Goal: Transaction & Acquisition: Purchase product/service

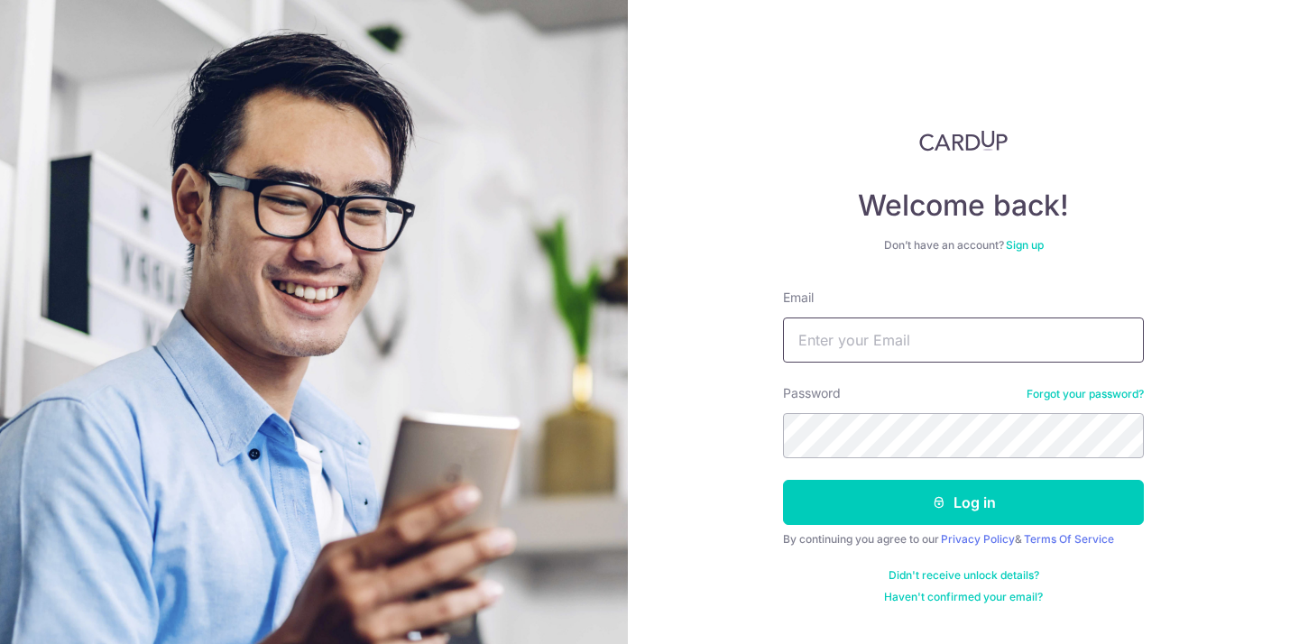
click at [982, 337] on input "Email" at bounding box center [963, 340] width 361 height 45
type input "[EMAIL_ADDRESS][DOMAIN_NAME]"
click at [783, 480] on button "Log in" at bounding box center [963, 502] width 361 height 45
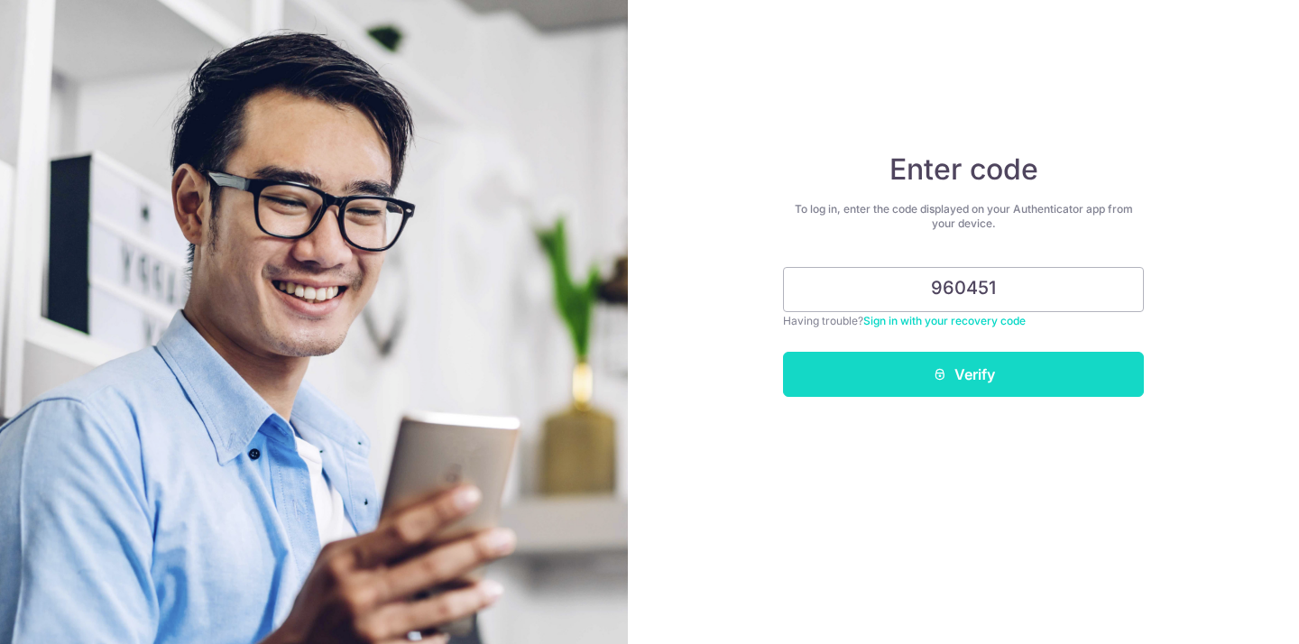
type input "960451"
click at [981, 393] on button "Verify" at bounding box center [963, 374] width 361 height 45
click at [993, 374] on button "Verify" at bounding box center [963, 374] width 361 height 45
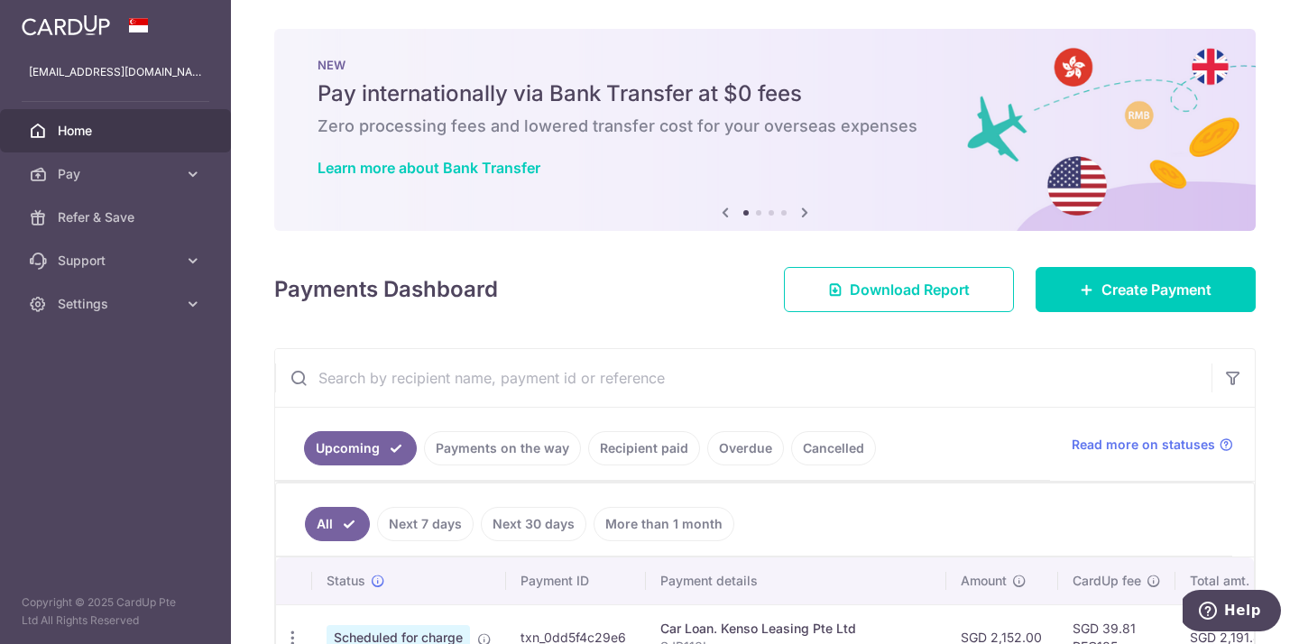
click at [803, 210] on icon at bounding box center [805, 212] width 22 height 23
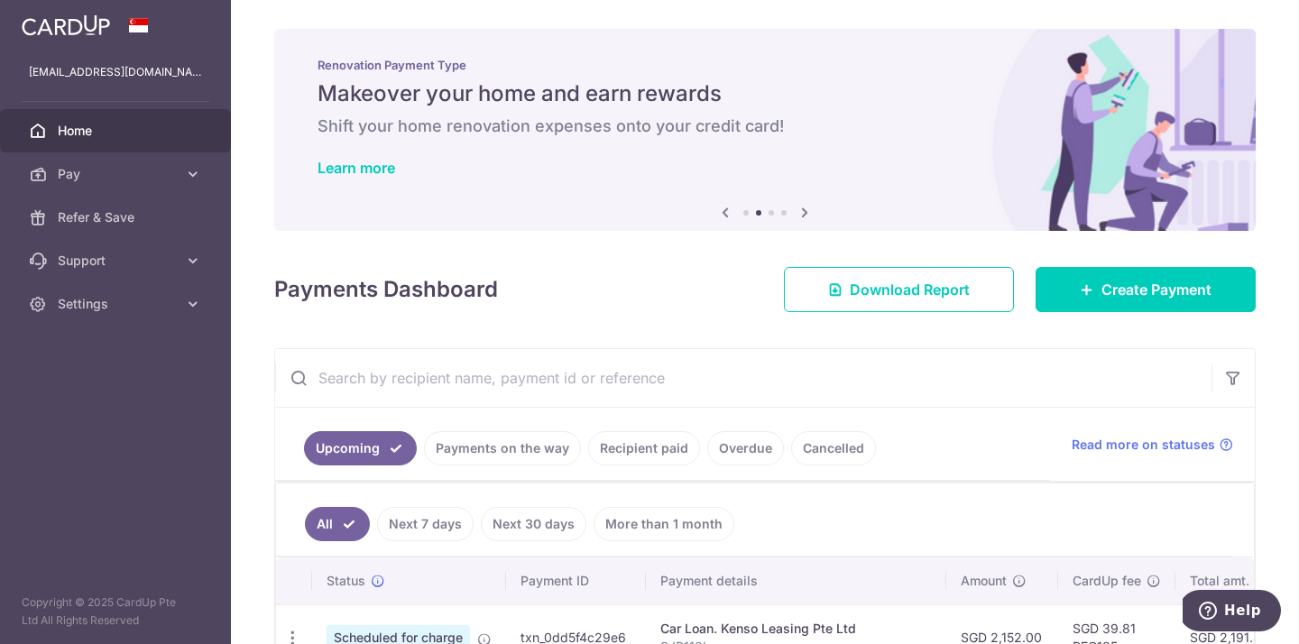
click at [803, 210] on icon at bounding box center [805, 212] width 22 height 23
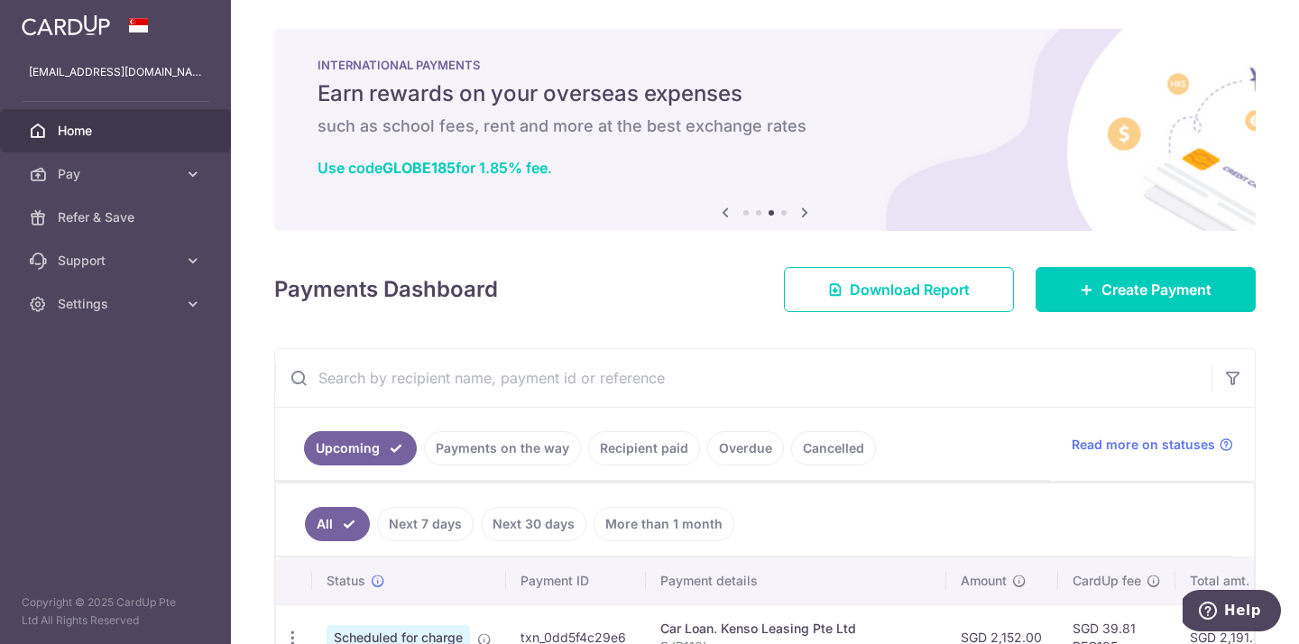
click at [803, 210] on icon at bounding box center [805, 212] width 22 height 23
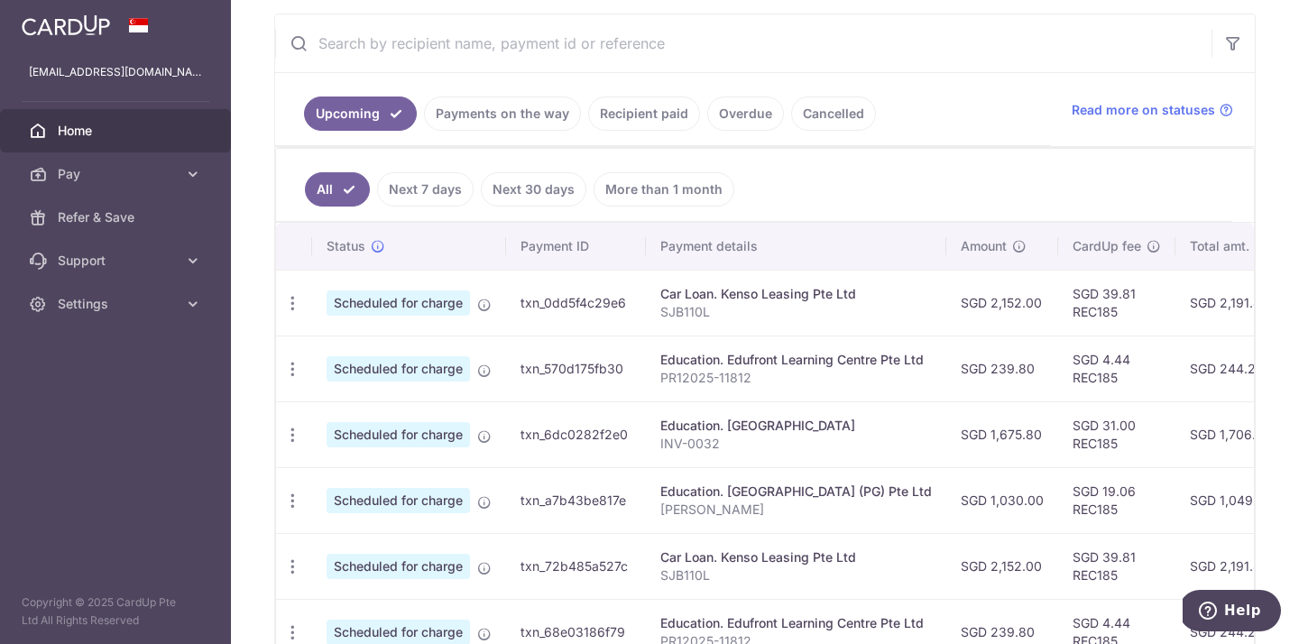
scroll to position [341, 0]
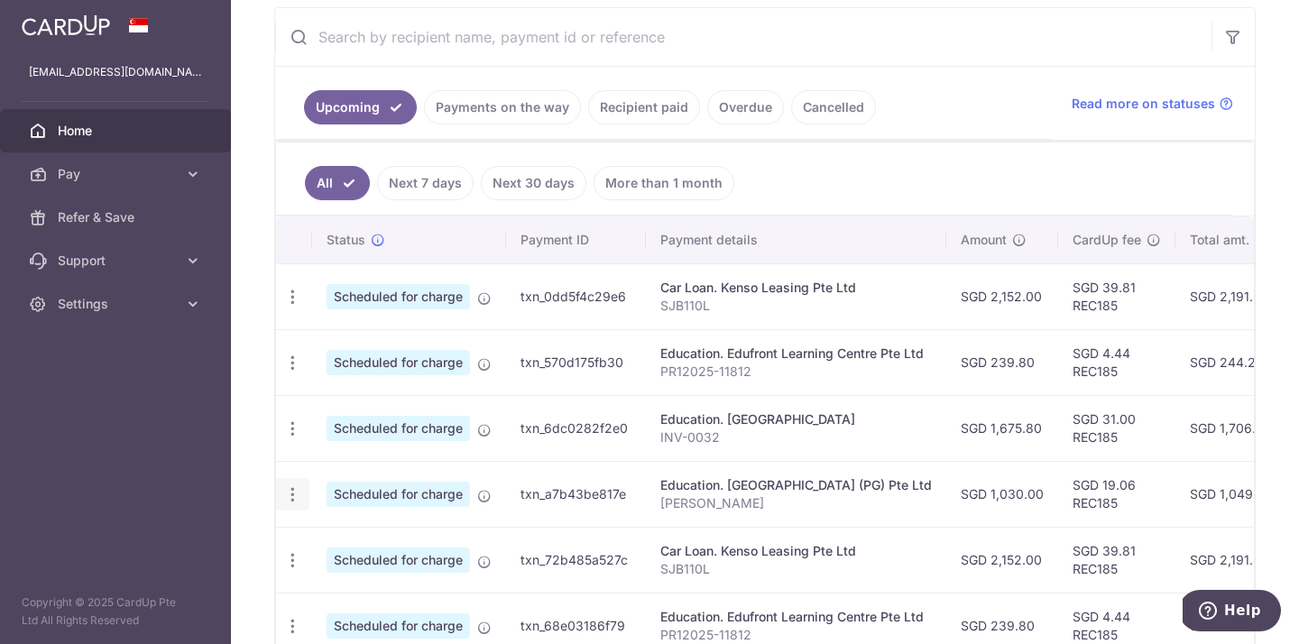
click at [289, 307] on icon "button" at bounding box center [292, 297] width 19 height 19
click at [363, 540] on span "Update payment" at bounding box center [388, 544] width 123 height 22
radio input "true"
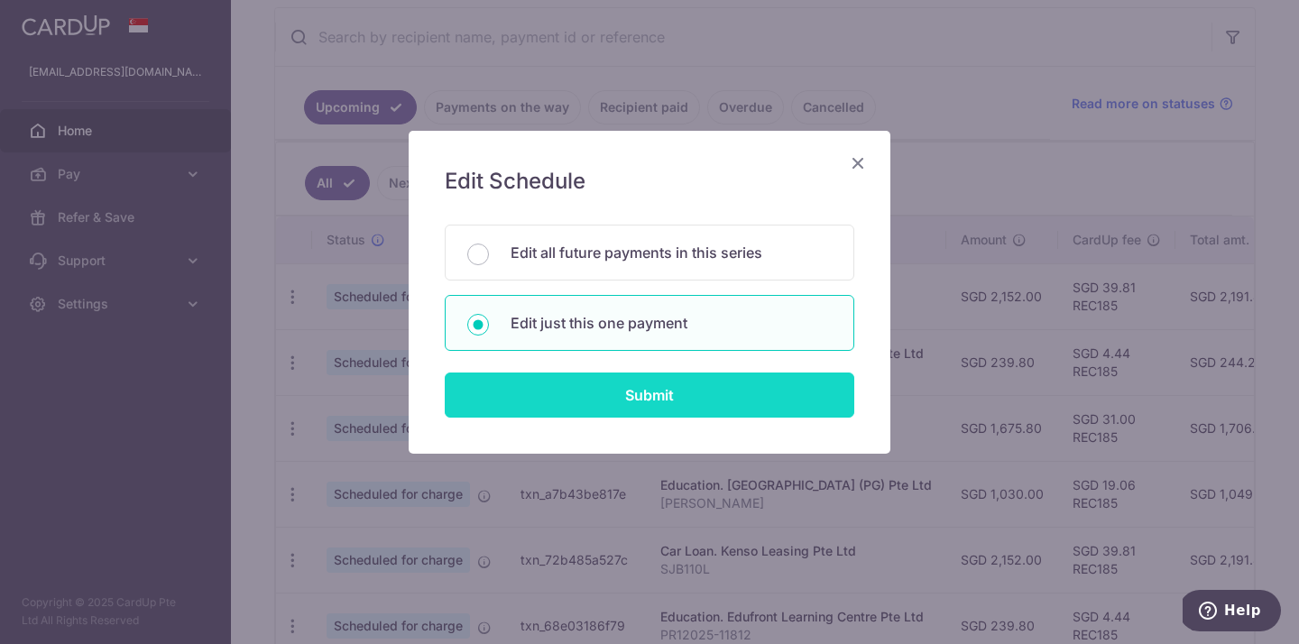
click at [715, 393] on input "Submit" at bounding box center [650, 395] width 410 height 45
radio input "true"
type input "1,030.00"
type input "12/09/2025"
type input "[PERSON_NAME]"
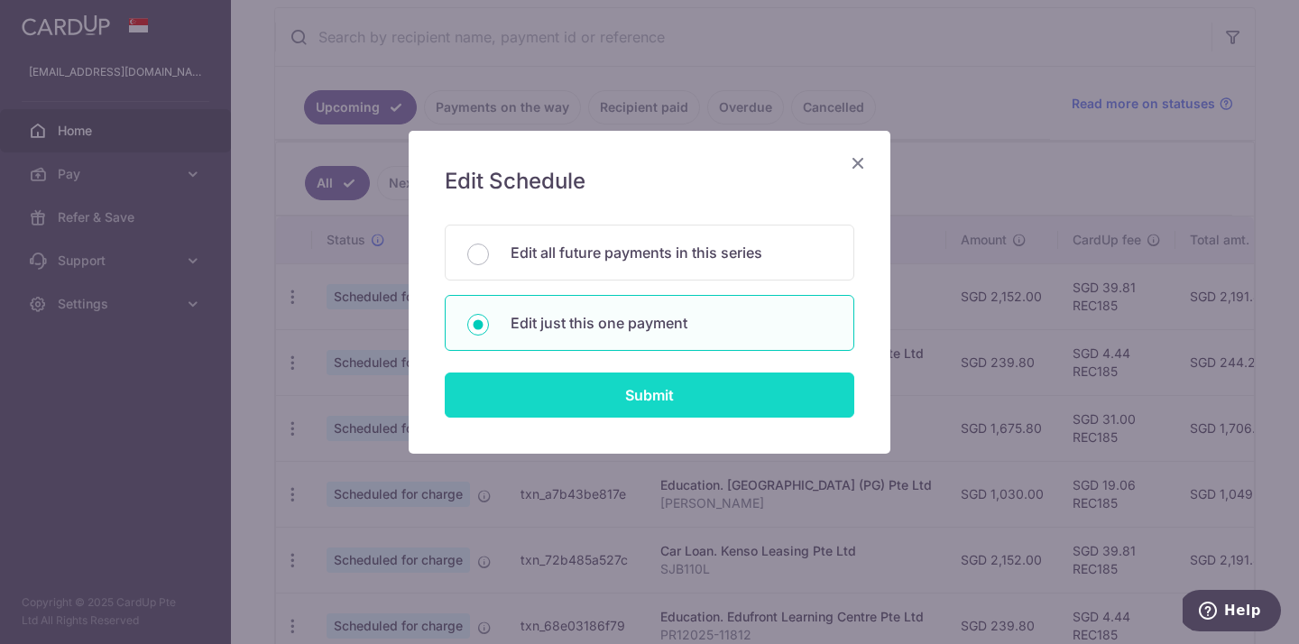
type input "REC185"
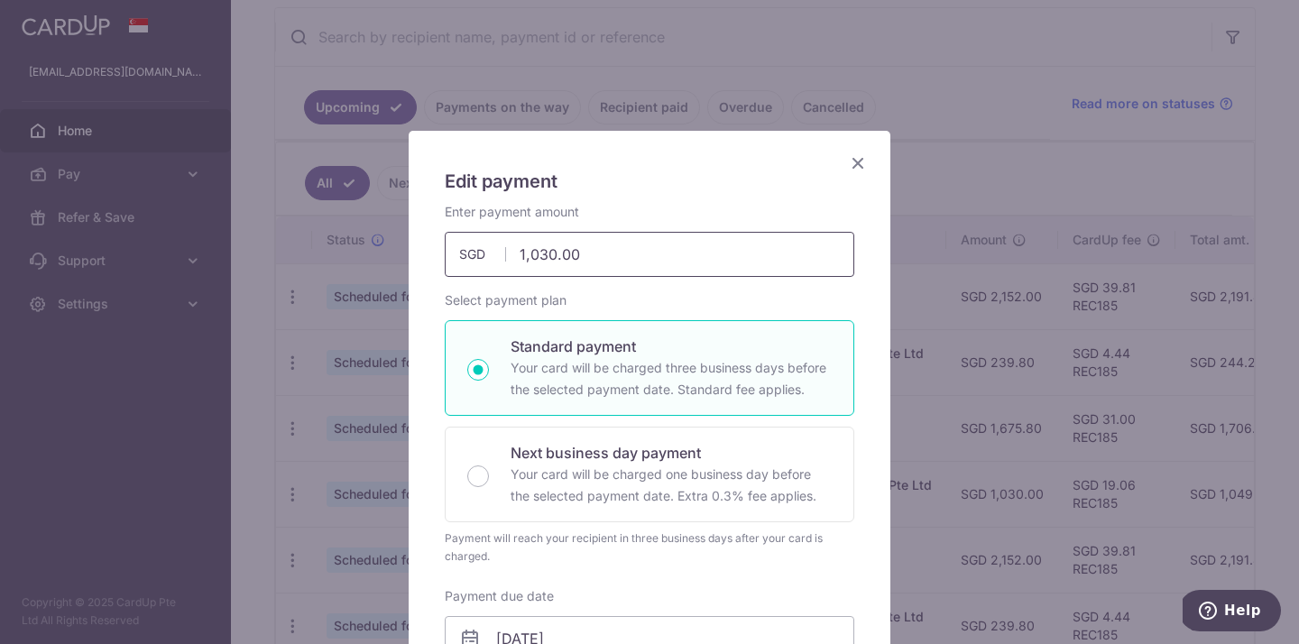
click at [617, 254] on input "1,030.00" at bounding box center [650, 254] width 410 height 45
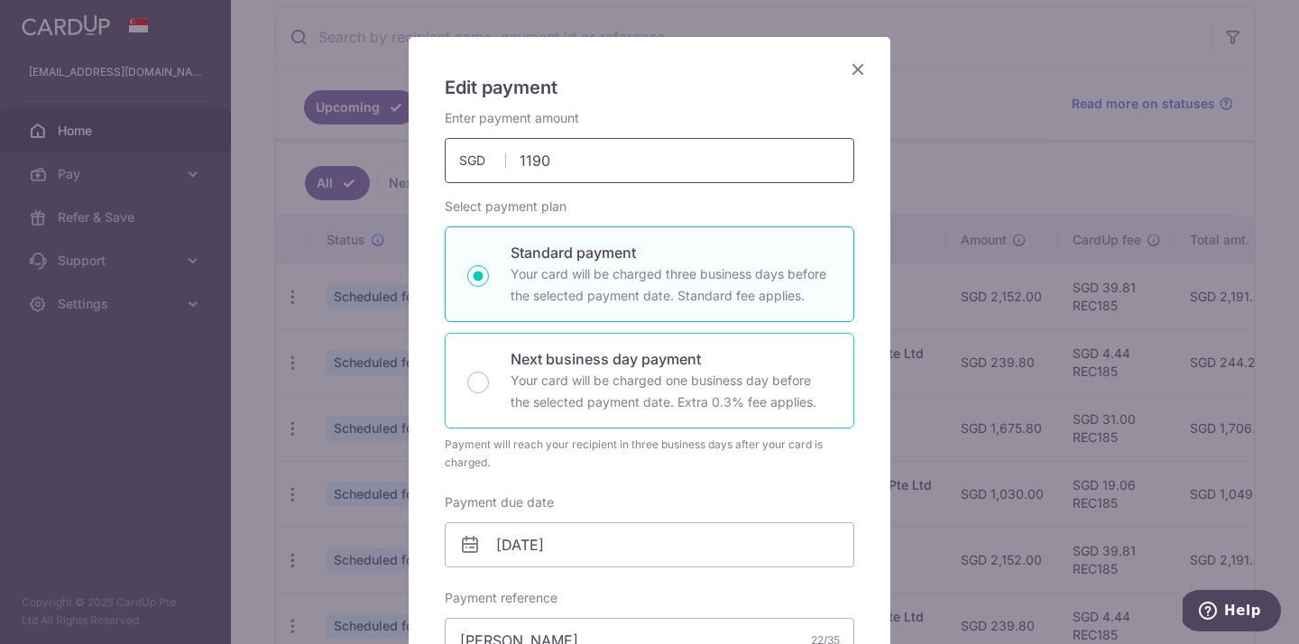
scroll to position [115, 0]
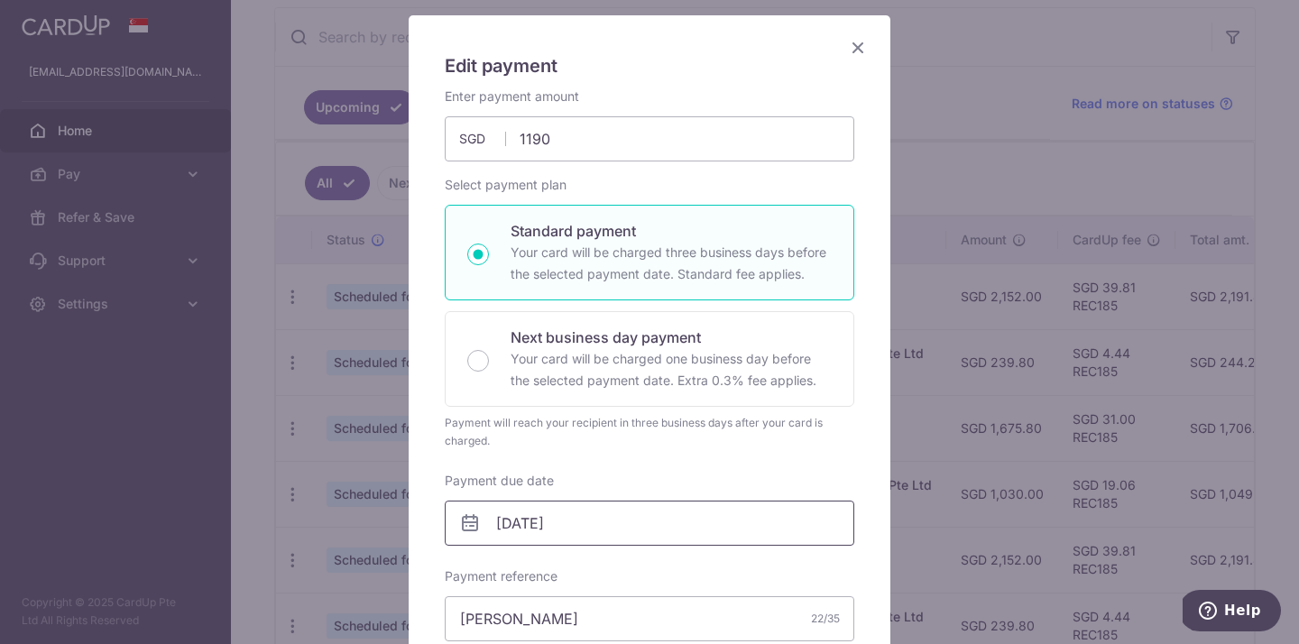
click at [569, 521] on input "12/09/2025" at bounding box center [650, 523] width 410 height 45
type input "1,190.00"
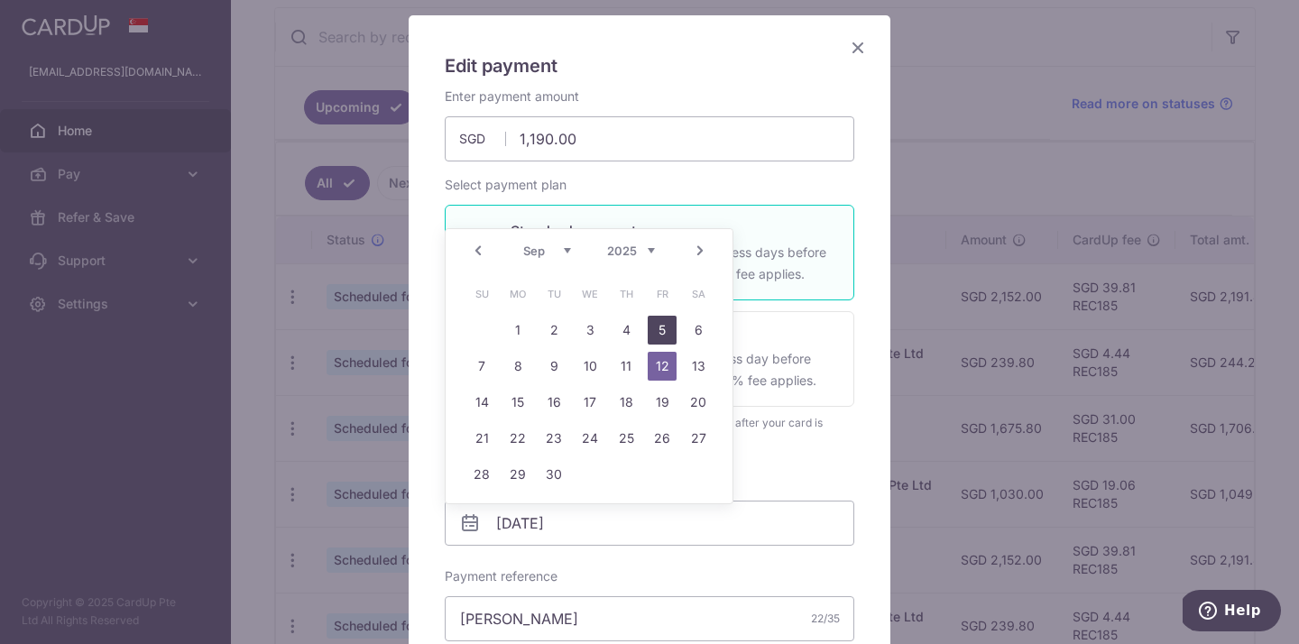
click at [667, 331] on link "5" at bounding box center [662, 330] width 29 height 29
type input "[DATE]"
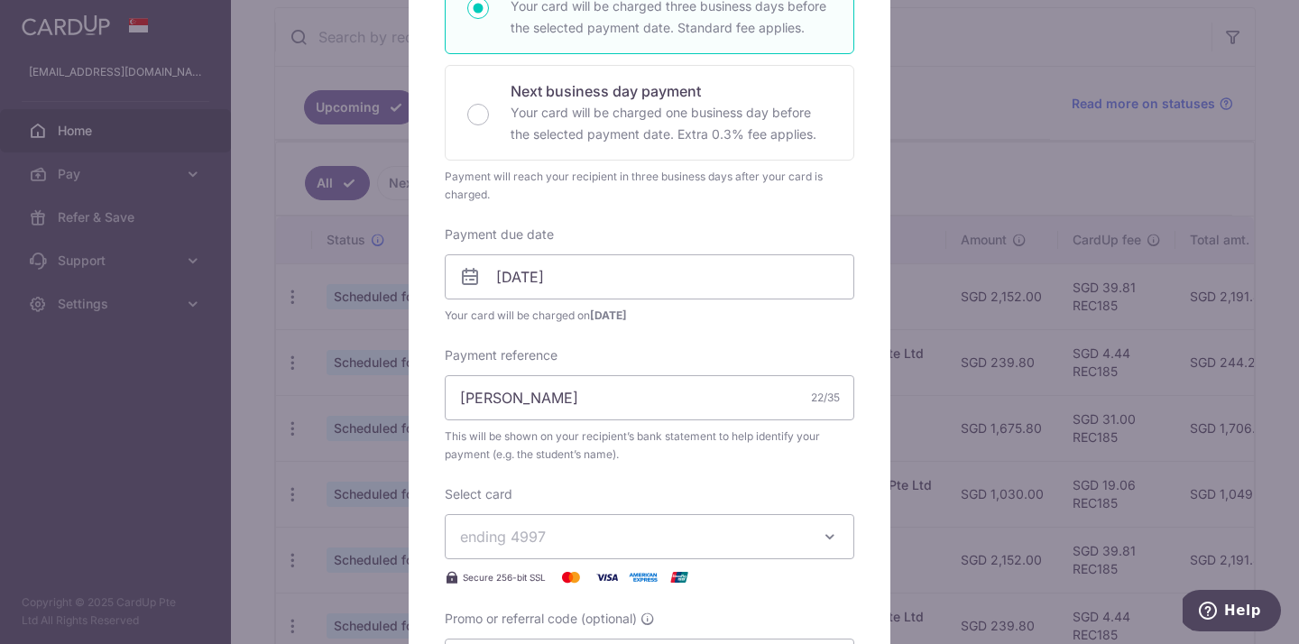
scroll to position [371, 0]
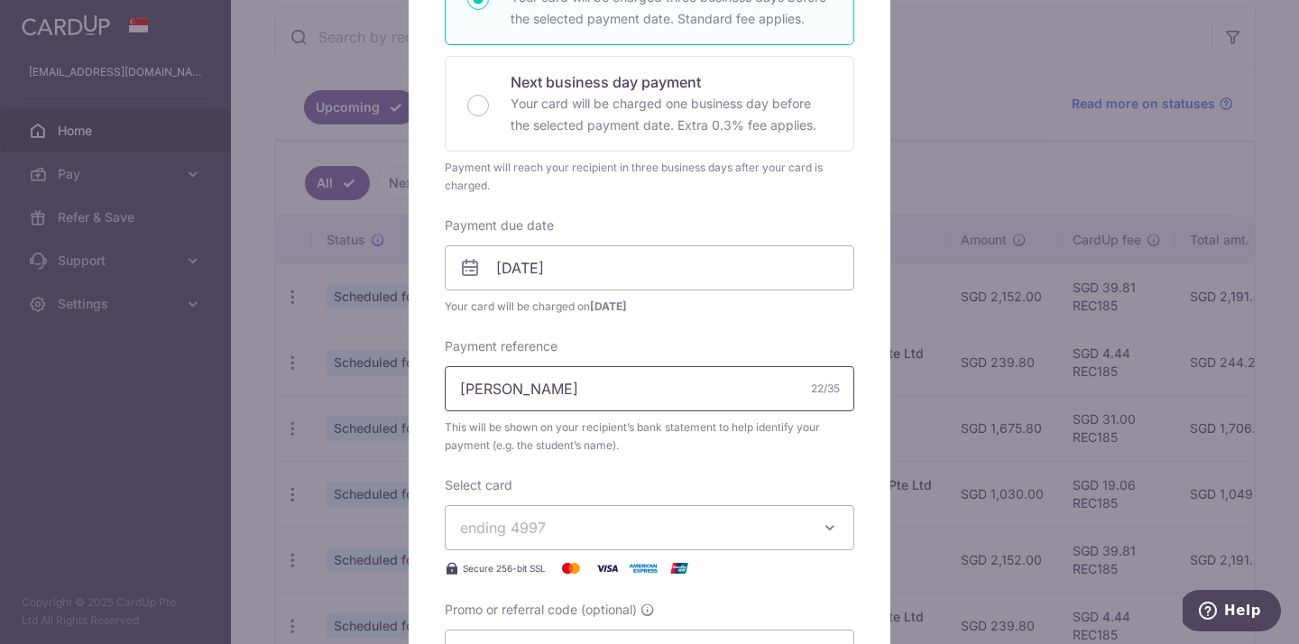
click at [704, 387] on input "[PERSON_NAME]" at bounding box center [650, 388] width 410 height 45
drag, startPoint x: 704, startPoint y: 387, endPoint x: 465, endPoint y: 374, distance: 239.4
click at [465, 374] on input "[PERSON_NAME]" at bounding box center [650, 388] width 410 height 45
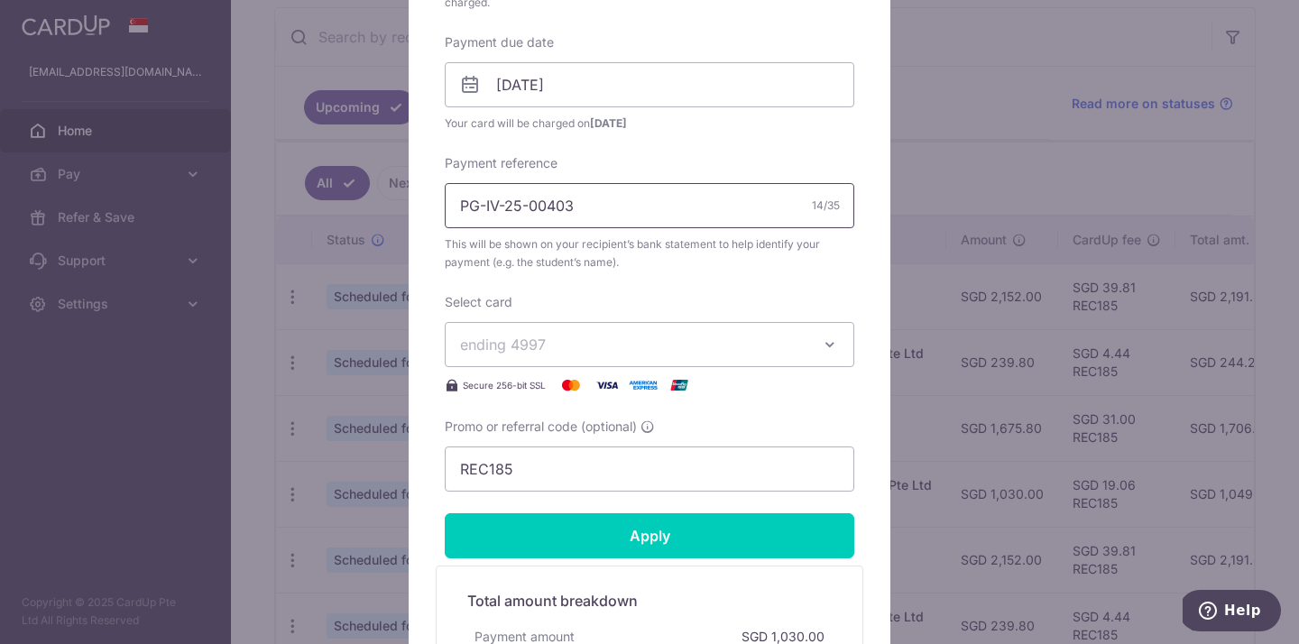
scroll to position [759, 0]
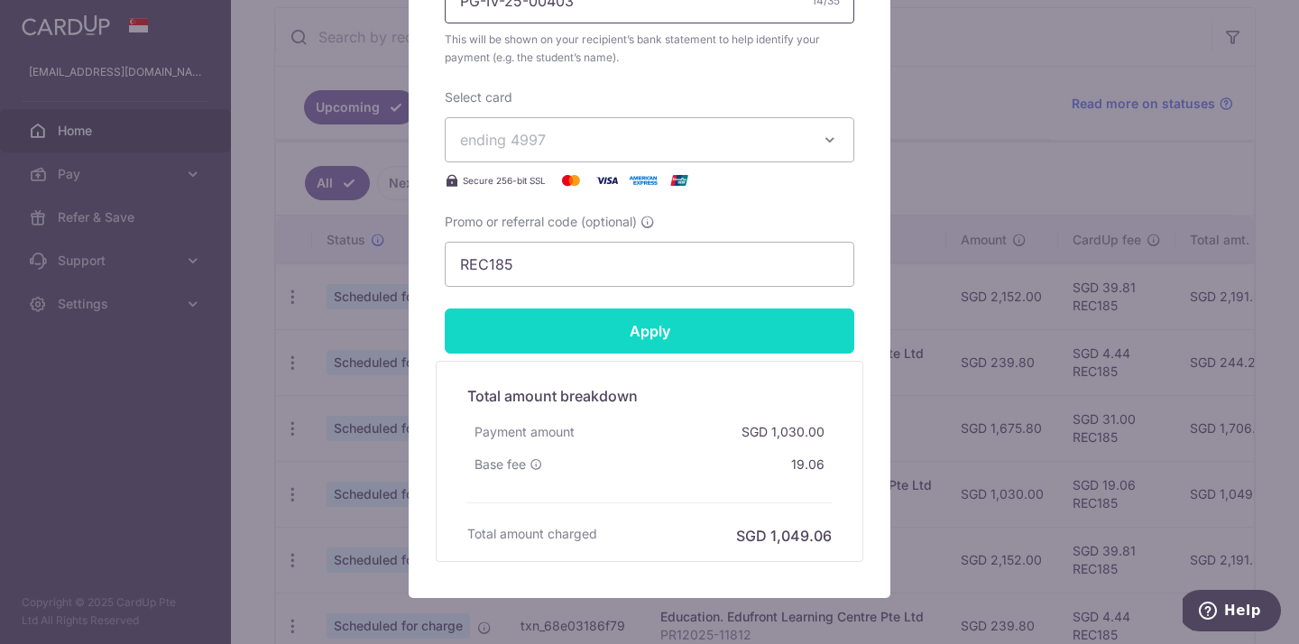
type input "PG-IV-25-00403"
click at [733, 333] on input "Apply" at bounding box center [650, 331] width 410 height 45
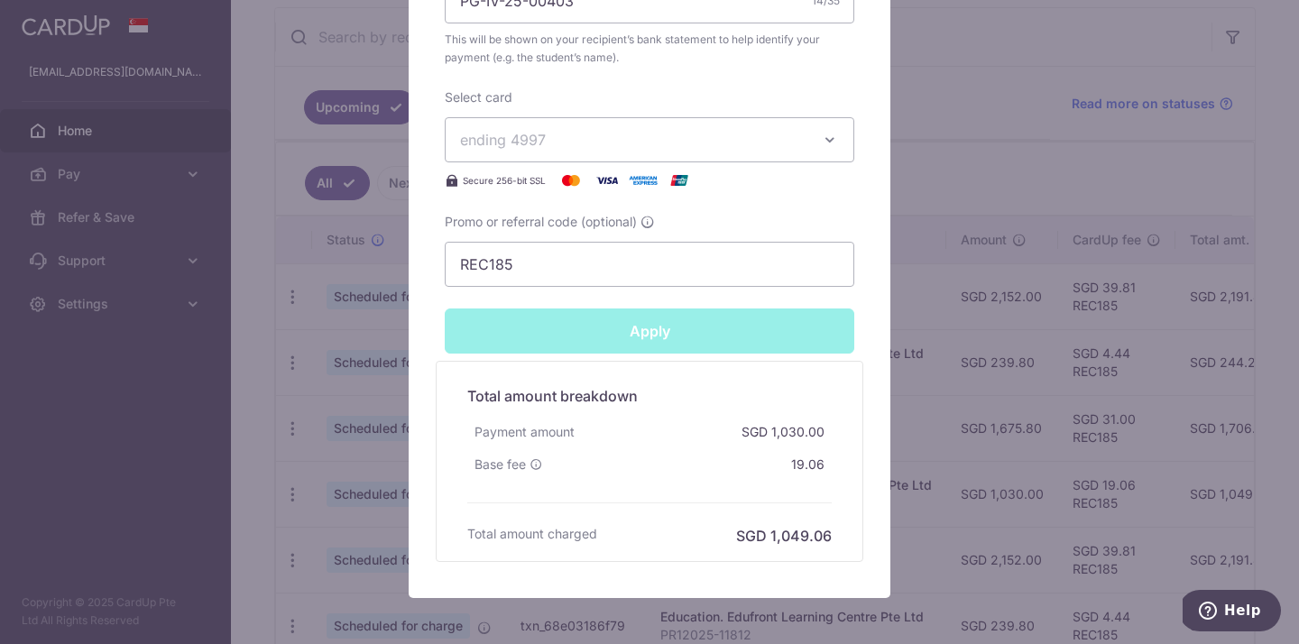
type input "Successfully Applied"
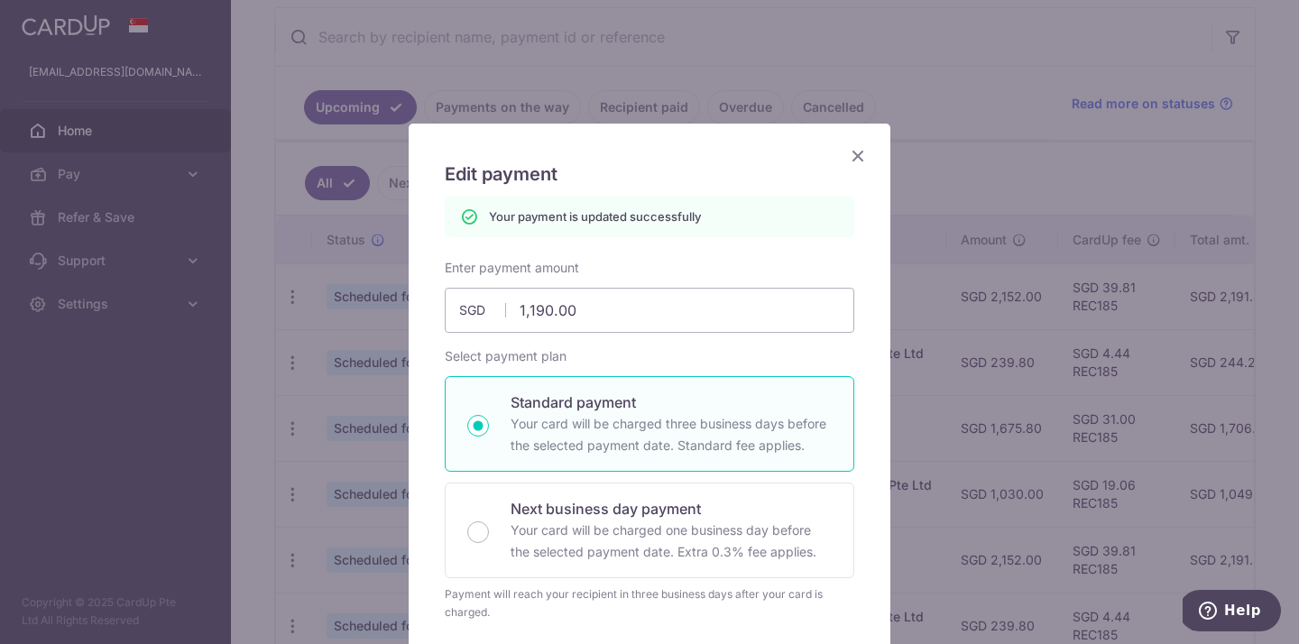
scroll to position [0, 0]
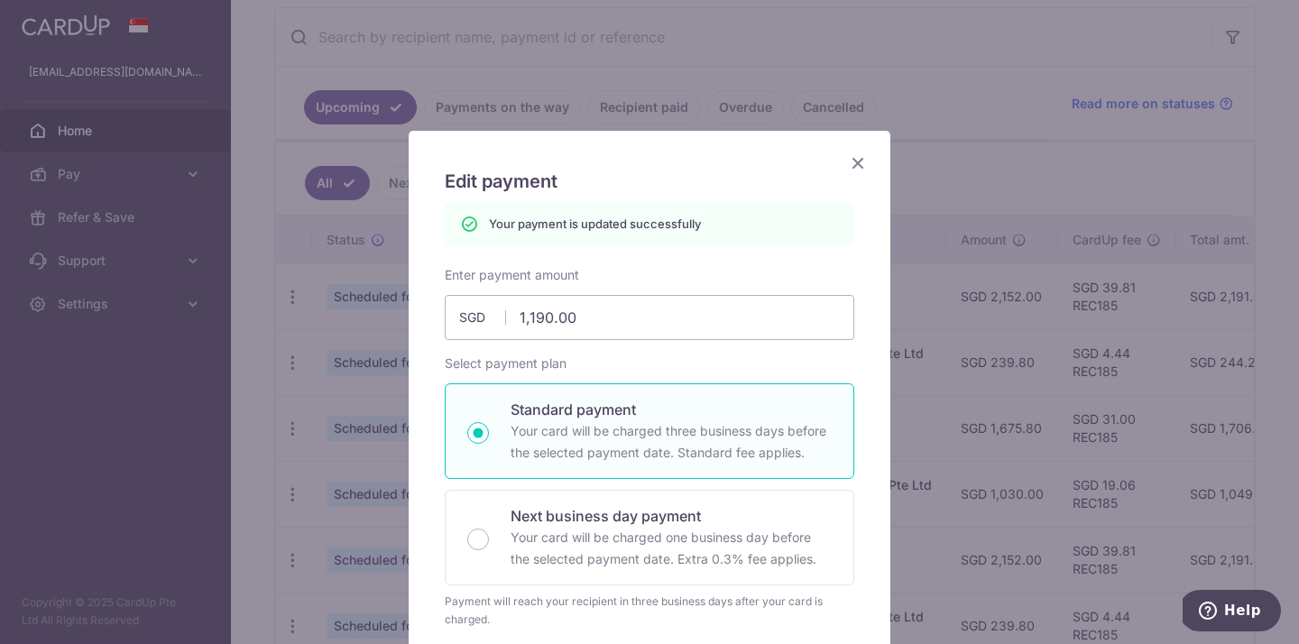
click at [855, 166] on icon "Close" at bounding box center [858, 163] width 22 height 23
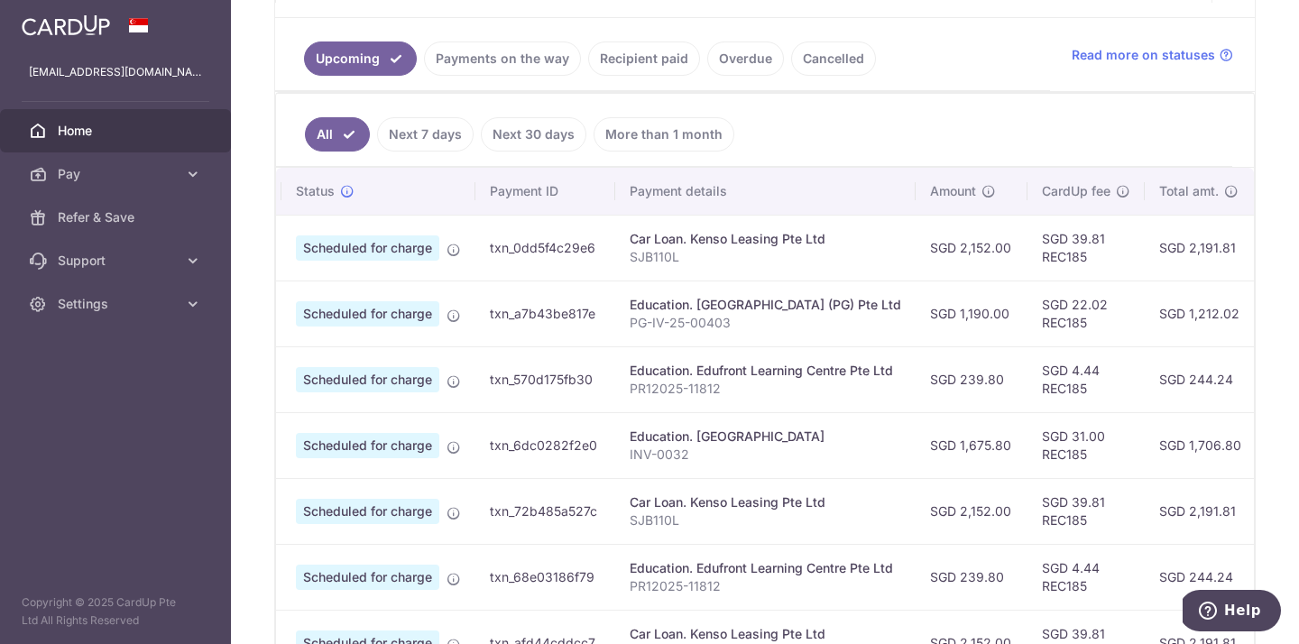
scroll to position [333, 0]
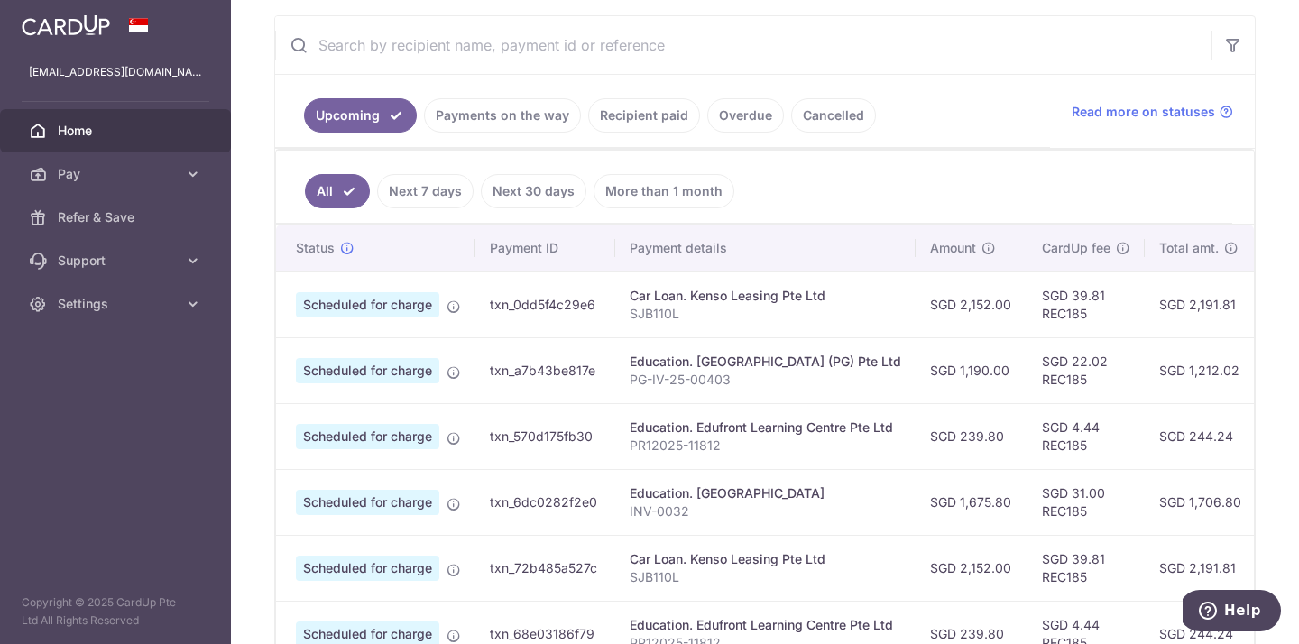
click at [629, 107] on link "Recipient paid" at bounding box center [644, 115] width 112 height 34
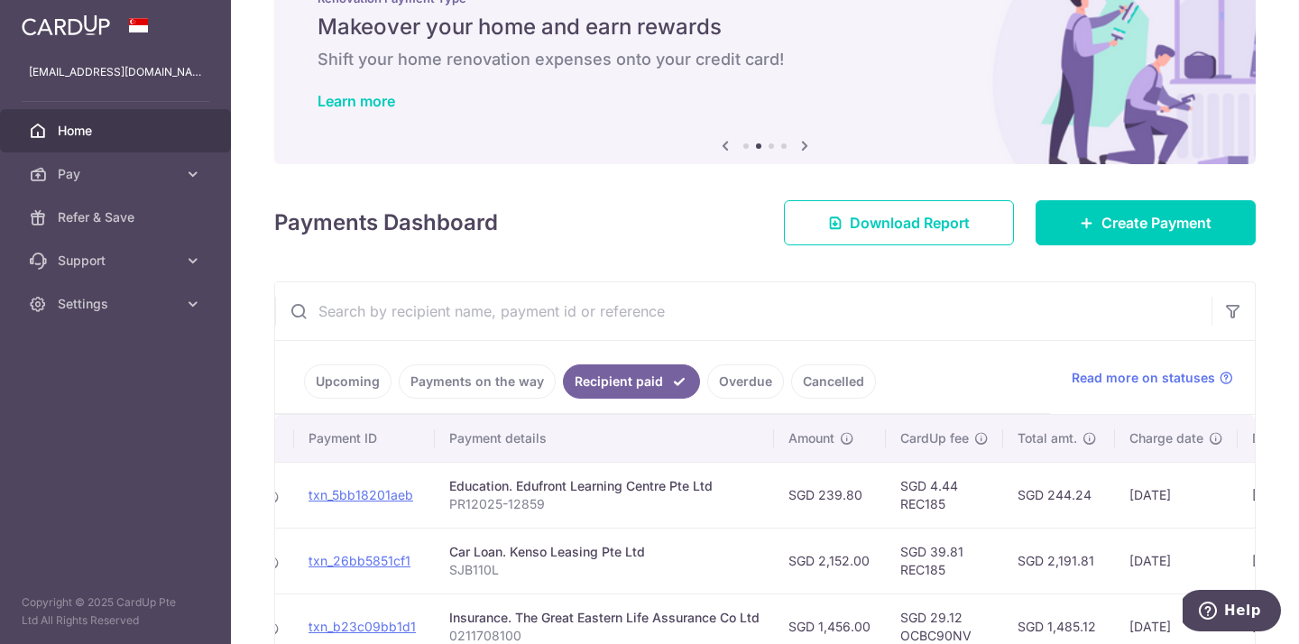
scroll to position [0, 0]
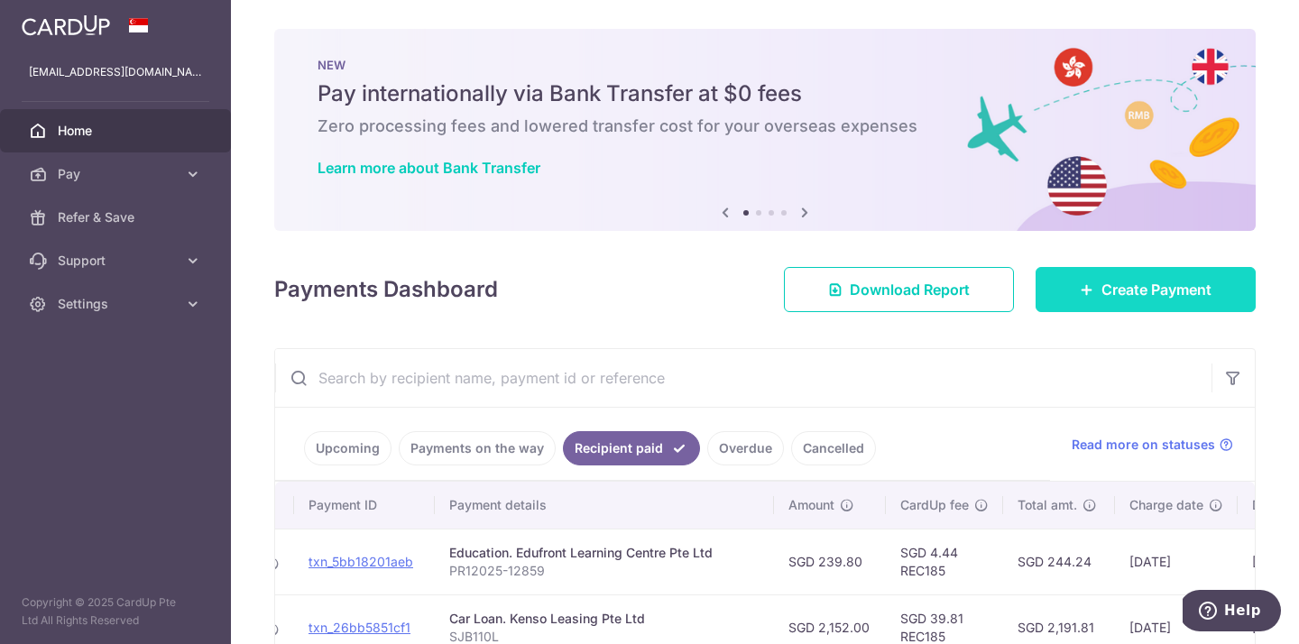
click at [1138, 291] on span "Create Payment" at bounding box center [1157, 290] width 110 height 22
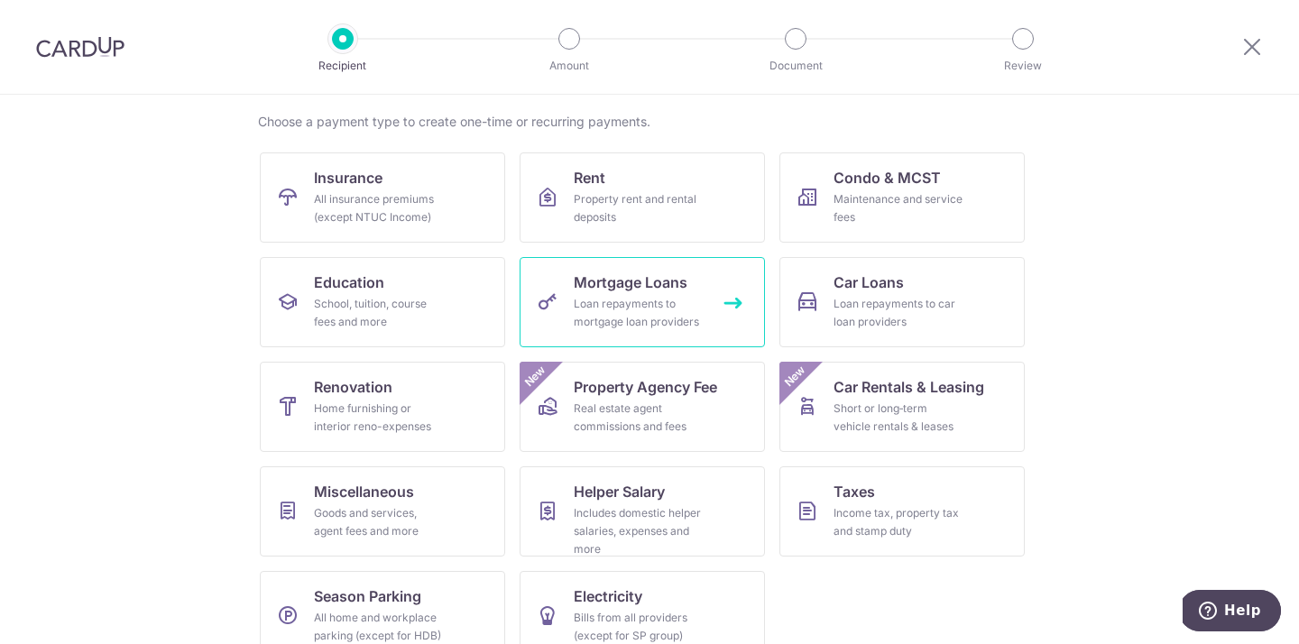
scroll to position [163, 0]
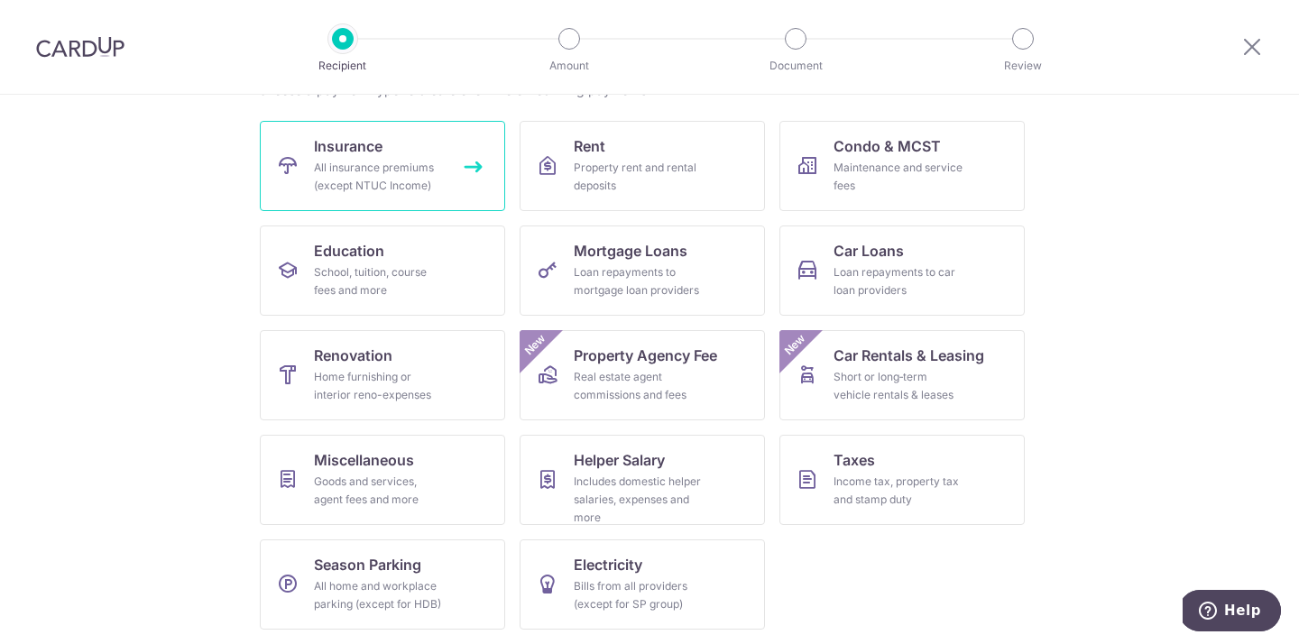
click at [395, 193] on div "All insurance premiums (except NTUC Income)" at bounding box center [379, 177] width 130 height 36
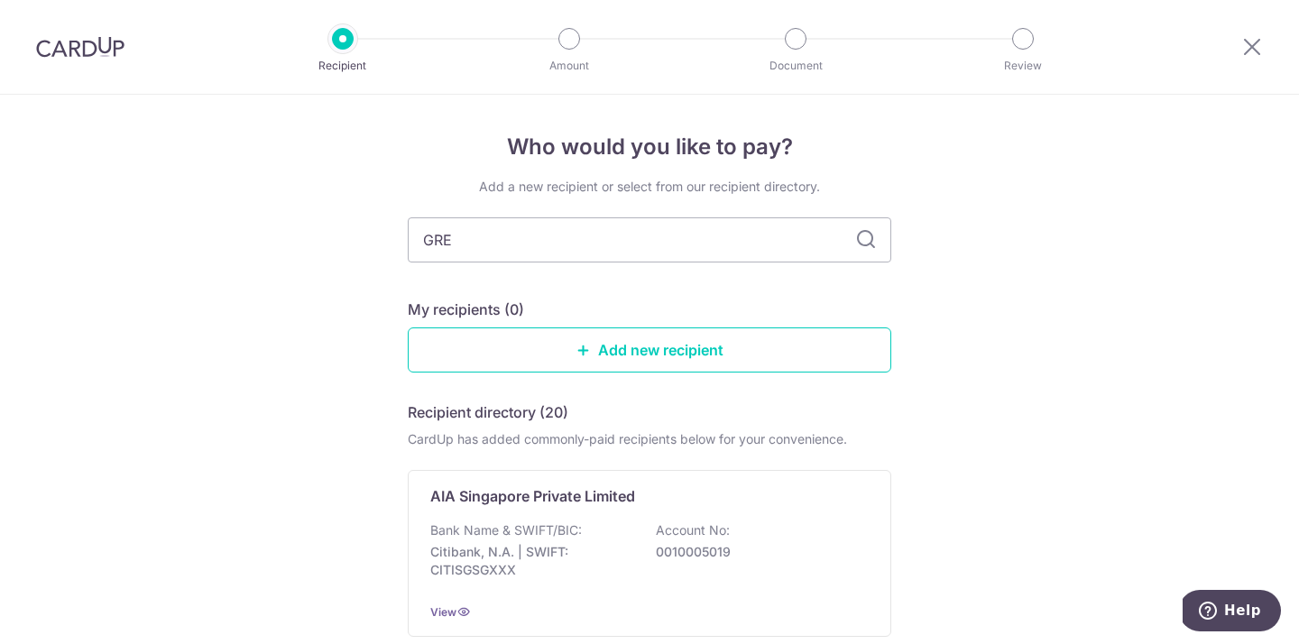
type input "GREA"
type input "GREAT"
type input "GREAT [DATE]"
click at [865, 239] on icon at bounding box center [866, 240] width 22 height 22
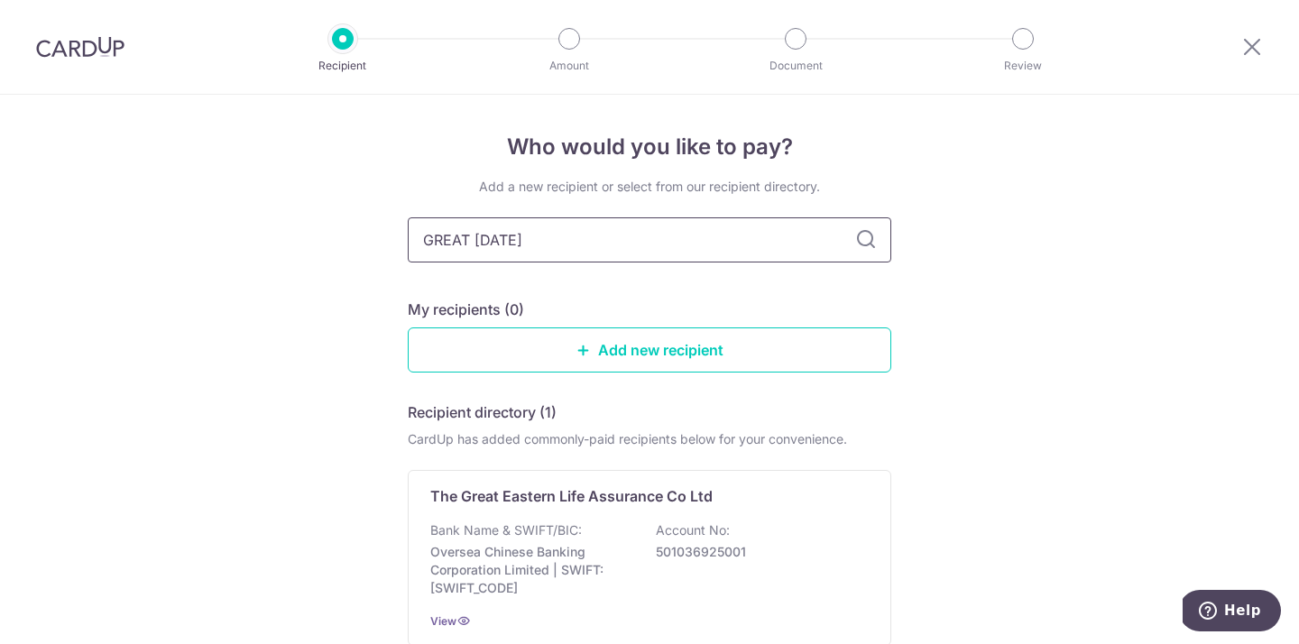
click at [707, 235] on input "GREAT [DATE]" at bounding box center [650, 239] width 484 height 45
type input "[GEOGRAPHIC_DATA]"
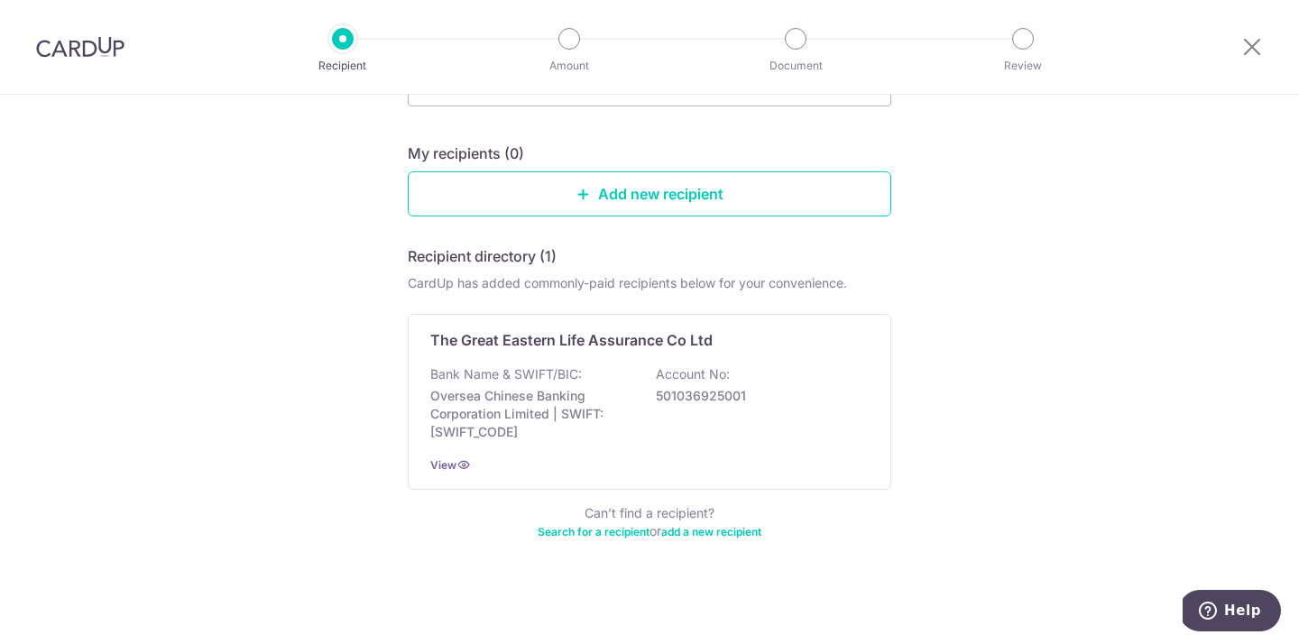
scroll to position [123, 0]
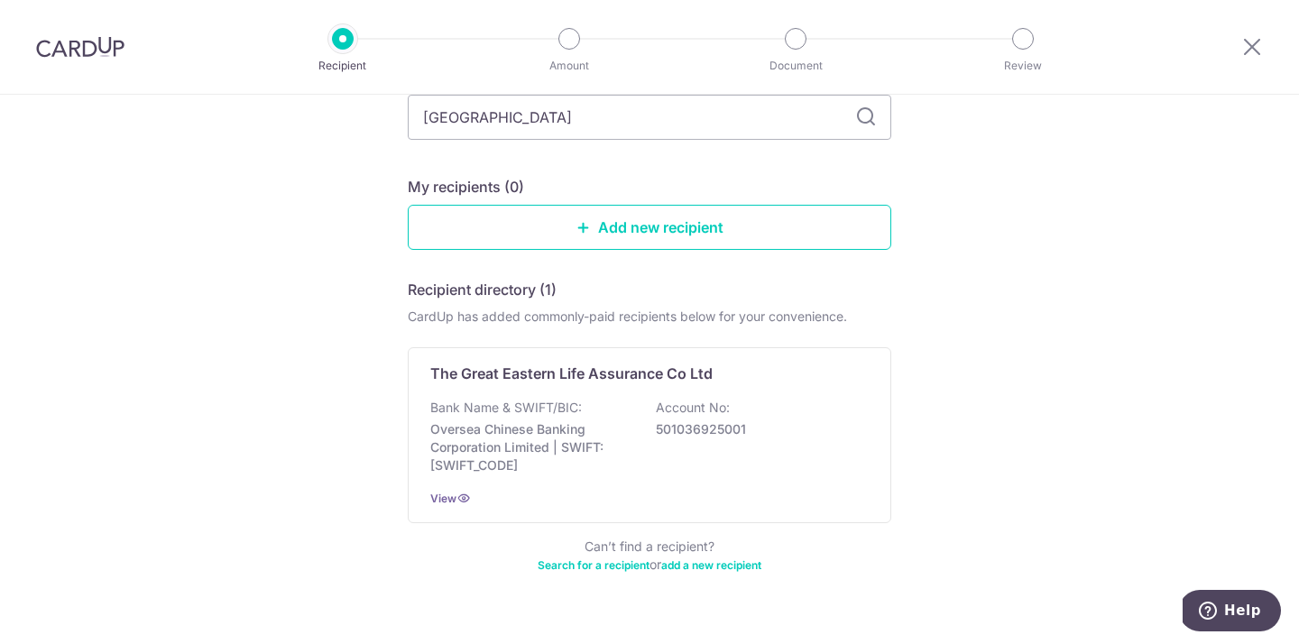
click at [623, 443] on p "Oversea Chinese Banking Corporation Limited | SWIFT: OCBCSGSGXXX" at bounding box center [531, 447] width 202 height 54
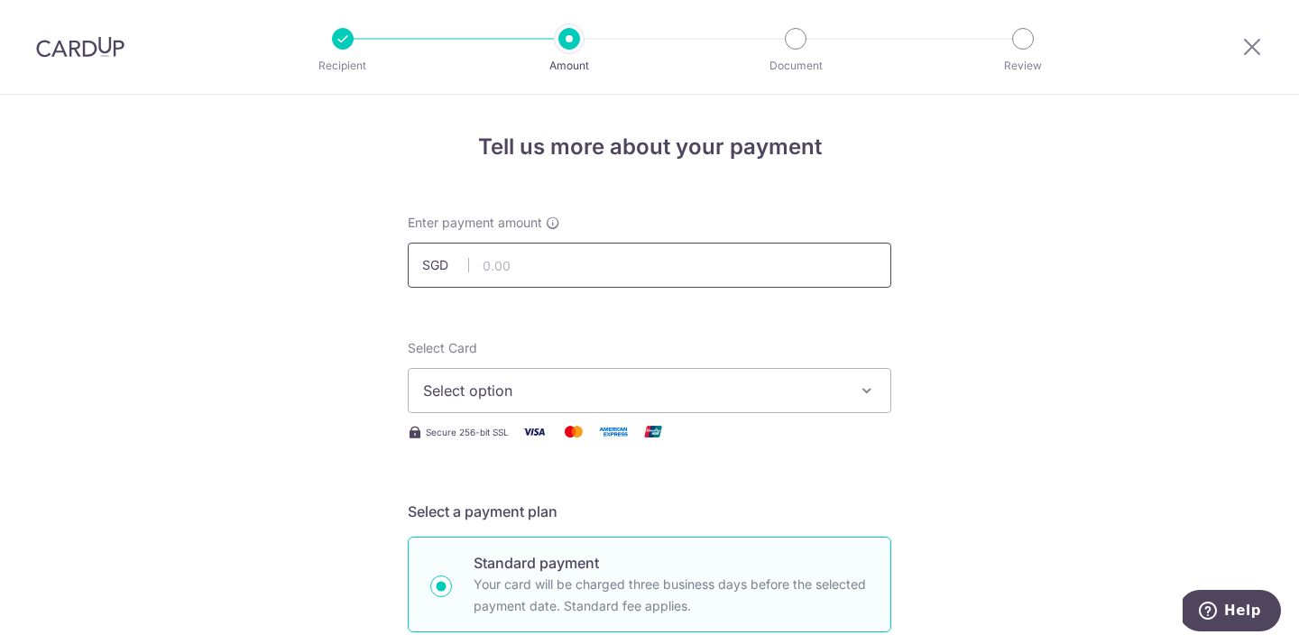
click at [553, 274] on input "text" at bounding box center [650, 265] width 484 height 45
type input "306.29"
click at [469, 395] on span "Select option" at bounding box center [633, 391] width 420 height 22
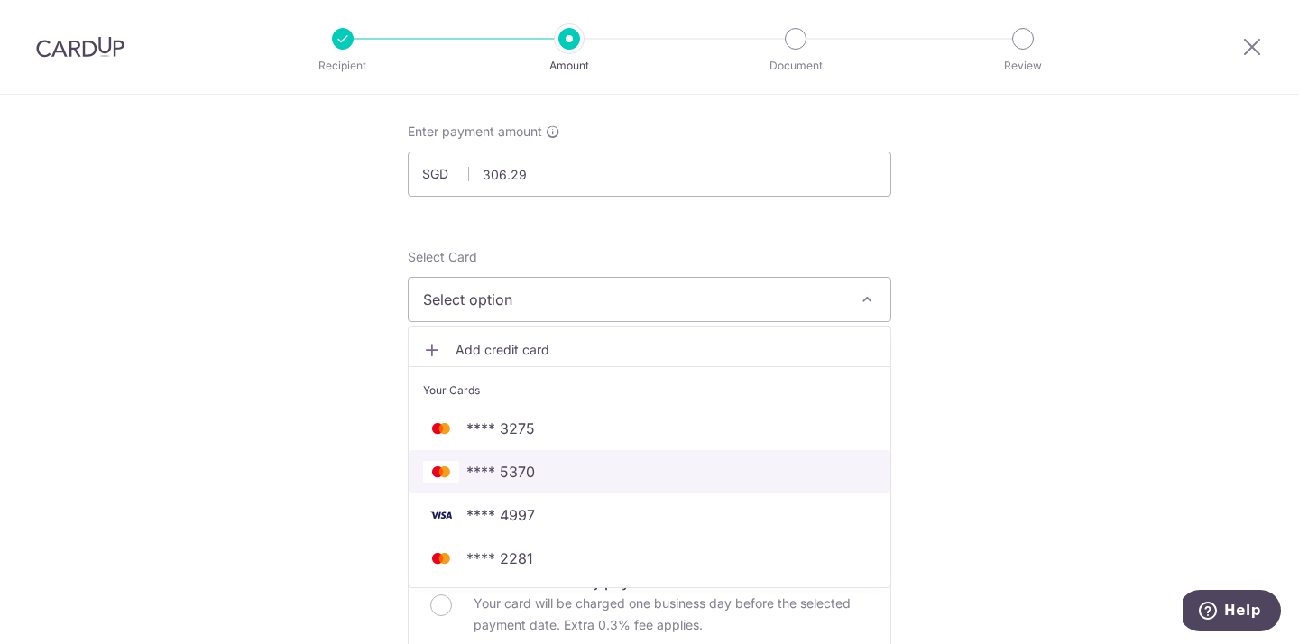
scroll to position [125, 0]
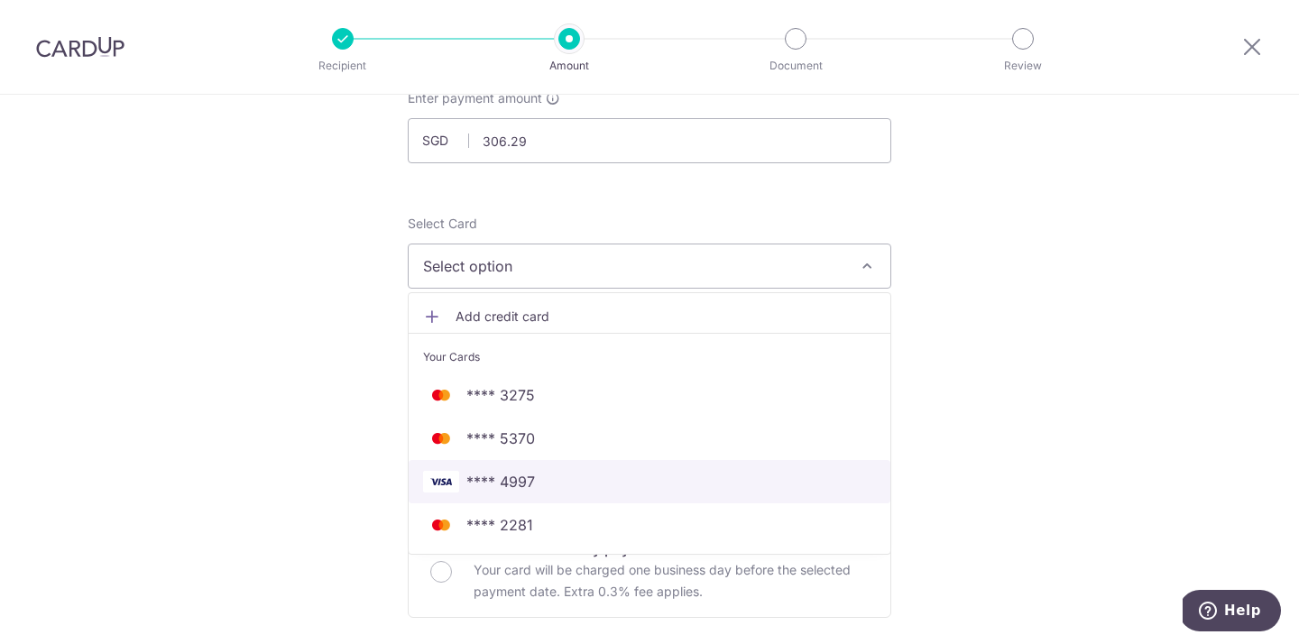
click at [552, 479] on span "**** 4997" at bounding box center [649, 482] width 453 height 22
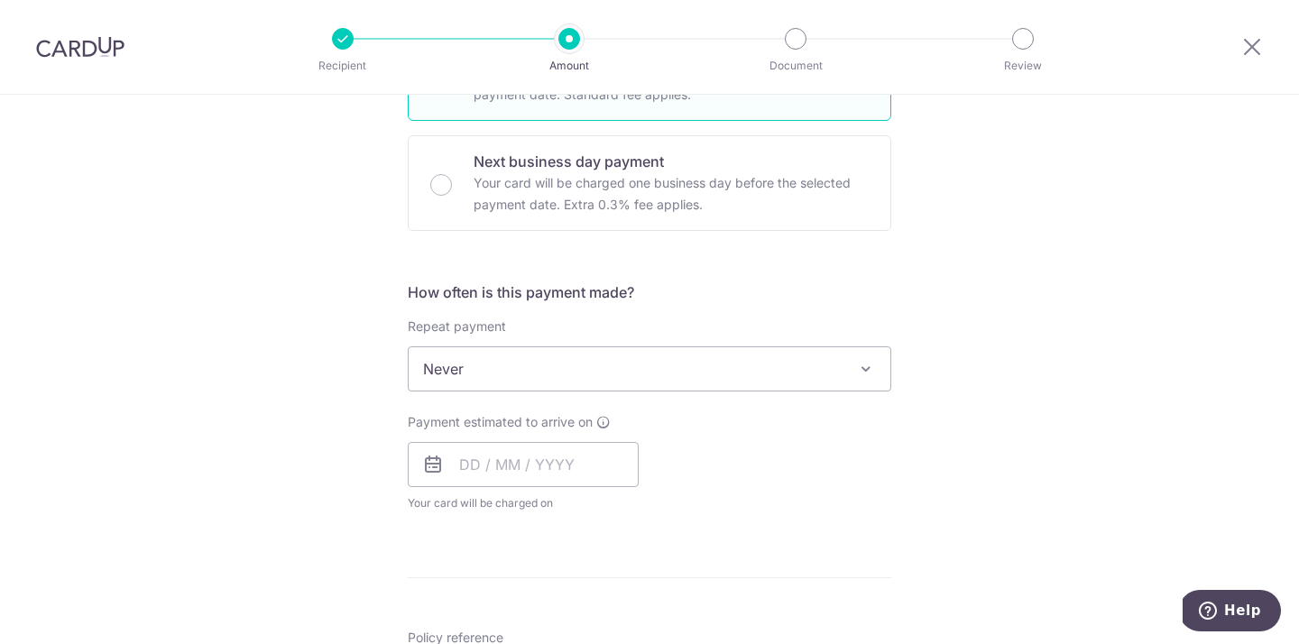
scroll to position [526, 0]
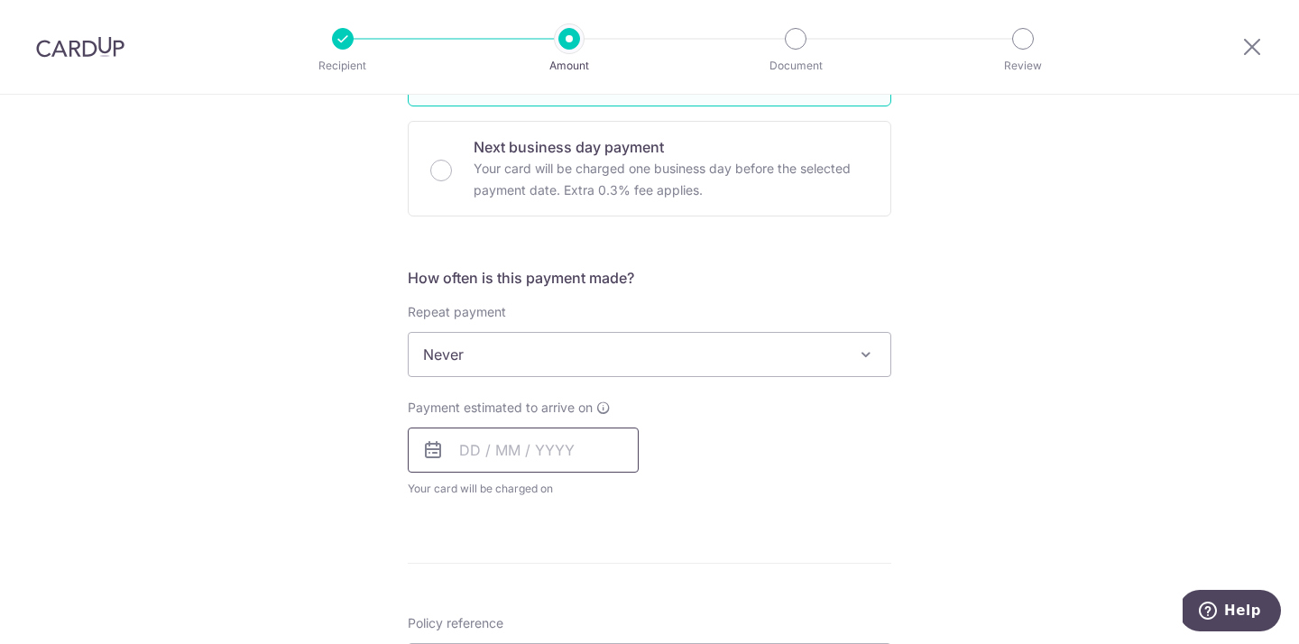
click at [544, 457] on input "text" at bounding box center [523, 450] width 231 height 45
click at [669, 495] on link "Next" at bounding box center [663, 499] width 22 height 22
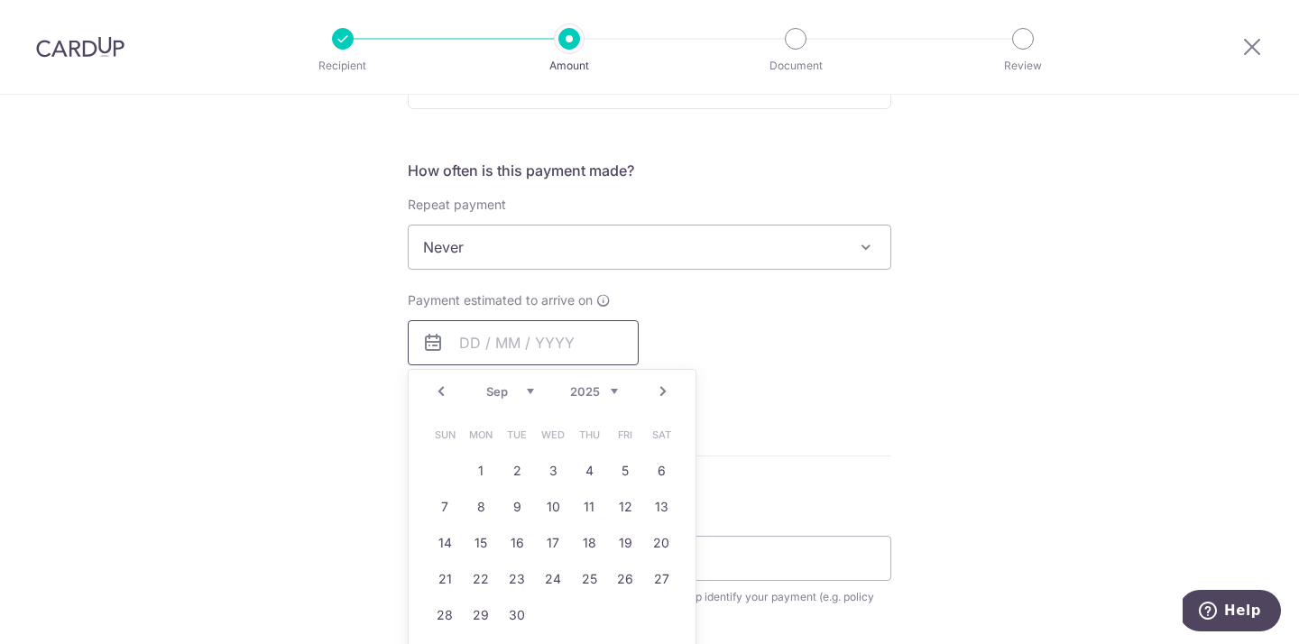
scroll to position [632, 0]
click at [484, 513] on link "8" at bounding box center [480, 508] width 29 height 29
type input "08/09/2025"
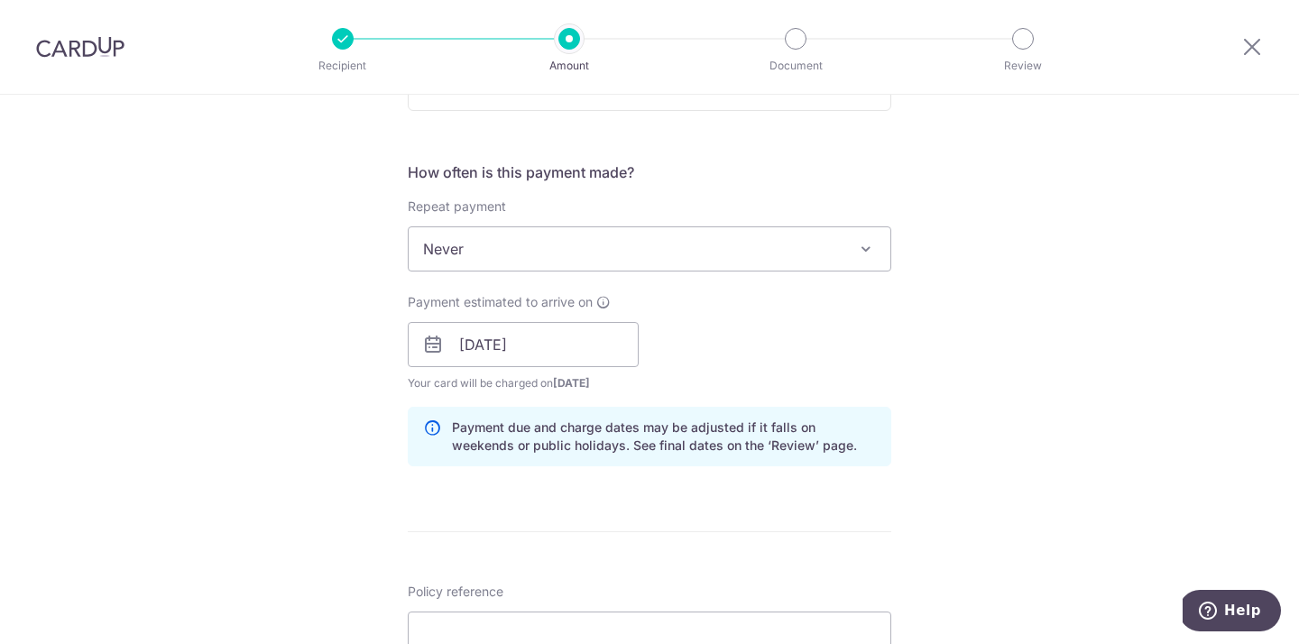
scroll to position [798, 0]
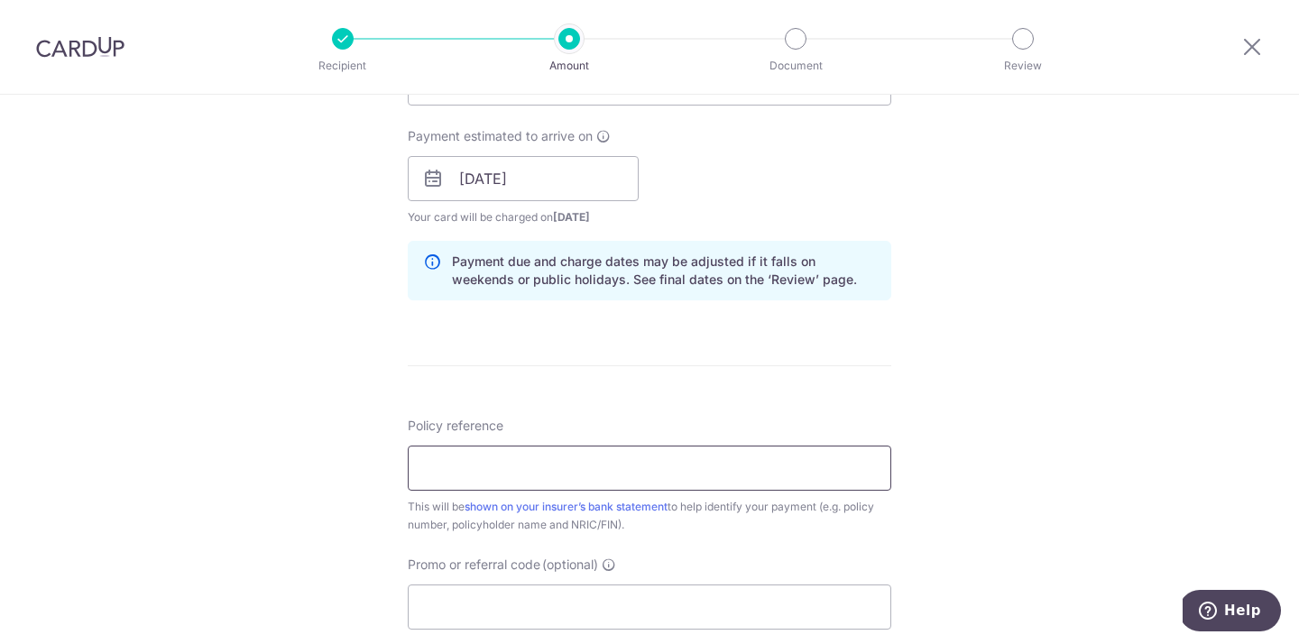
click at [641, 473] on input "Policy reference" at bounding box center [650, 468] width 484 height 45
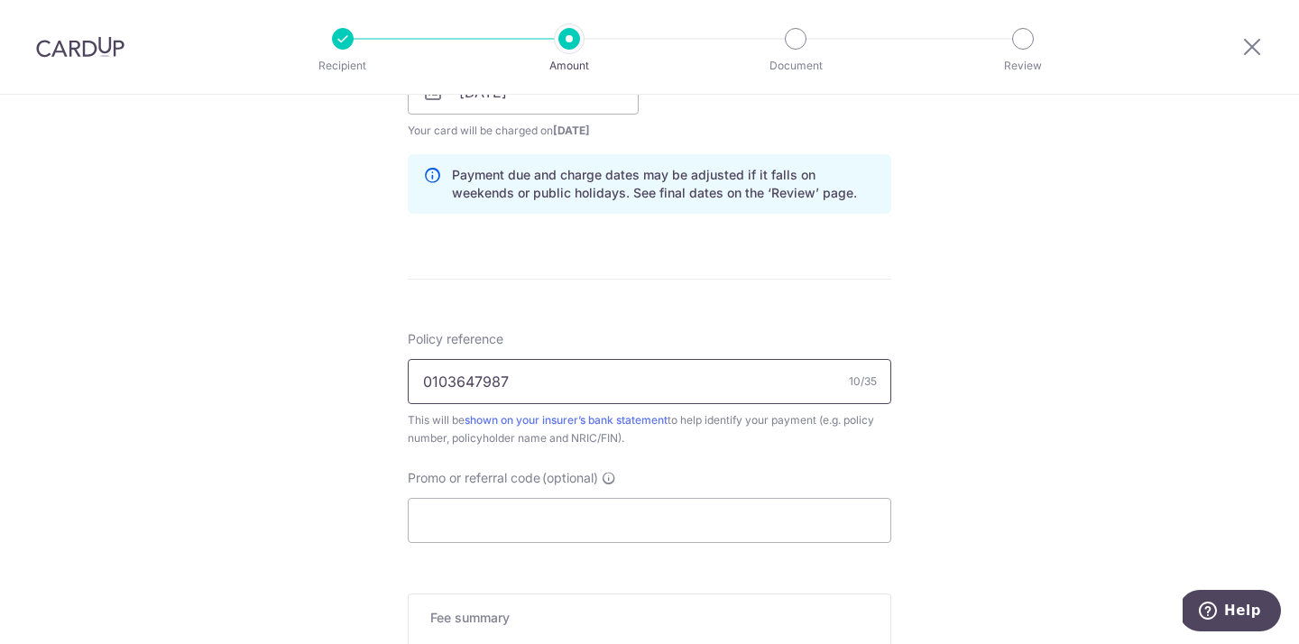
scroll to position [891, 0]
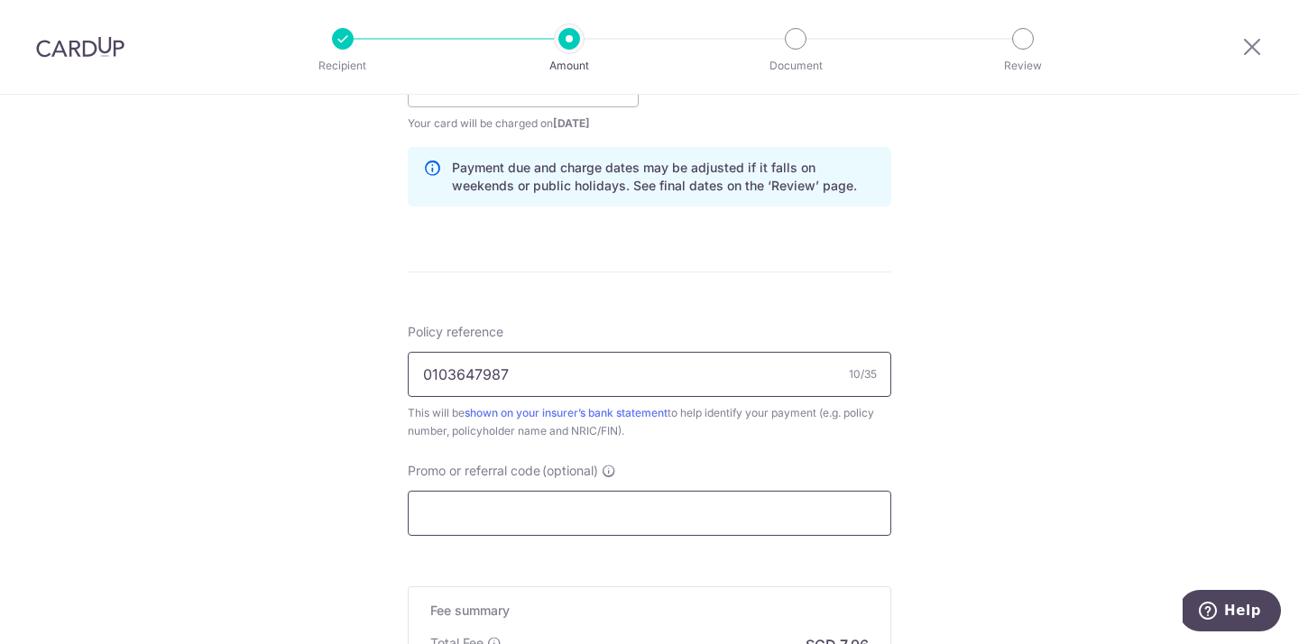
type input "0103647987"
click at [669, 501] on input "Promo or referral code (optional)" at bounding box center [650, 513] width 484 height 45
paste input "OCBC90NV"
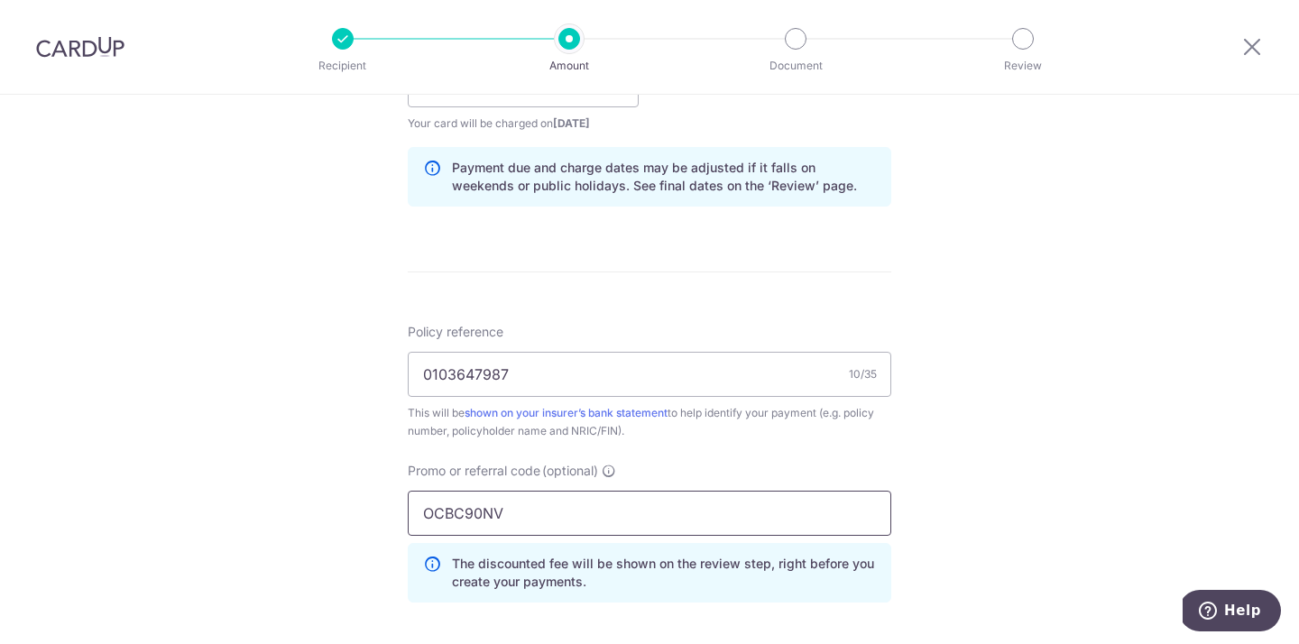
type input "OCBC90NV"
click at [997, 494] on div "Tell us more about your payment Enter payment amount SGD 306.29 306.29 Select C…" at bounding box center [649, 96] width 1299 height 1787
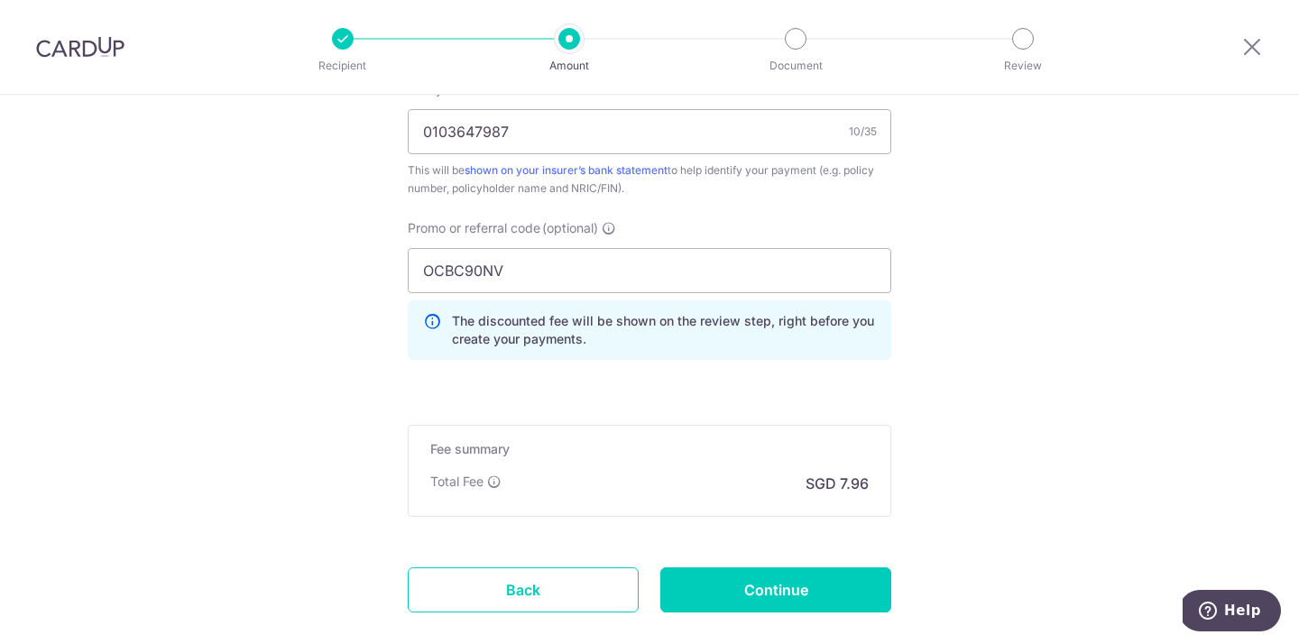
scroll to position [1135, 0]
click at [805, 576] on input "Continue" at bounding box center [775, 589] width 231 height 45
type input "Create Schedule"
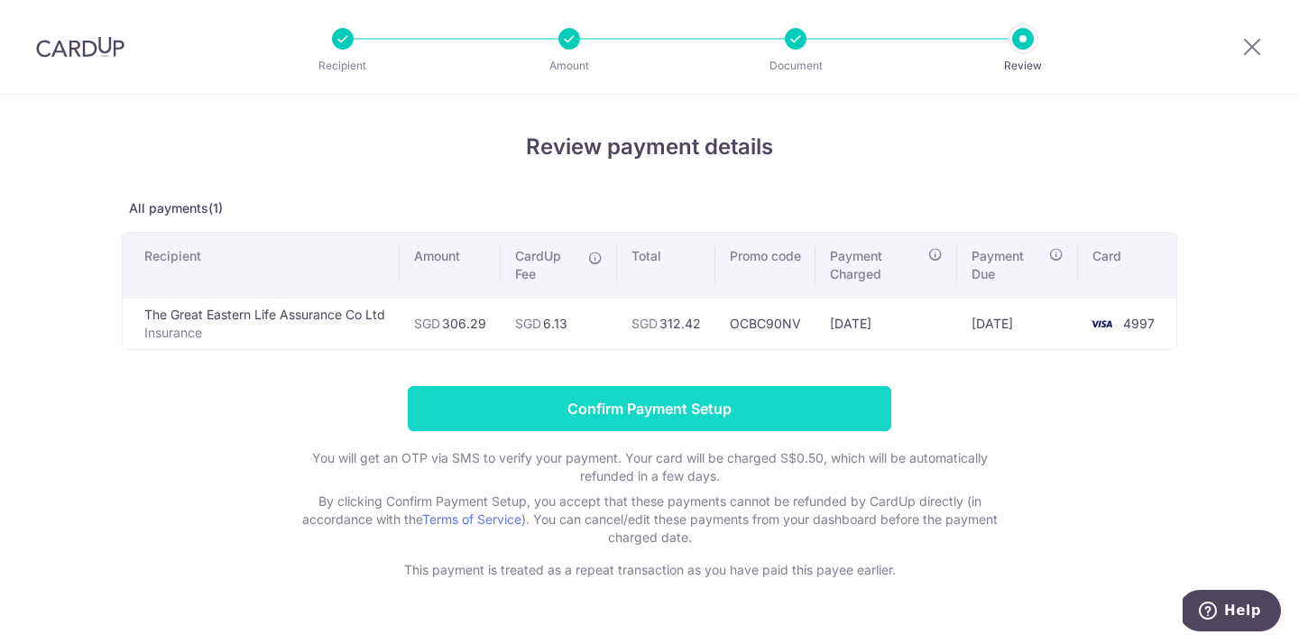
click at [691, 408] on input "Confirm Payment Setup" at bounding box center [650, 408] width 484 height 45
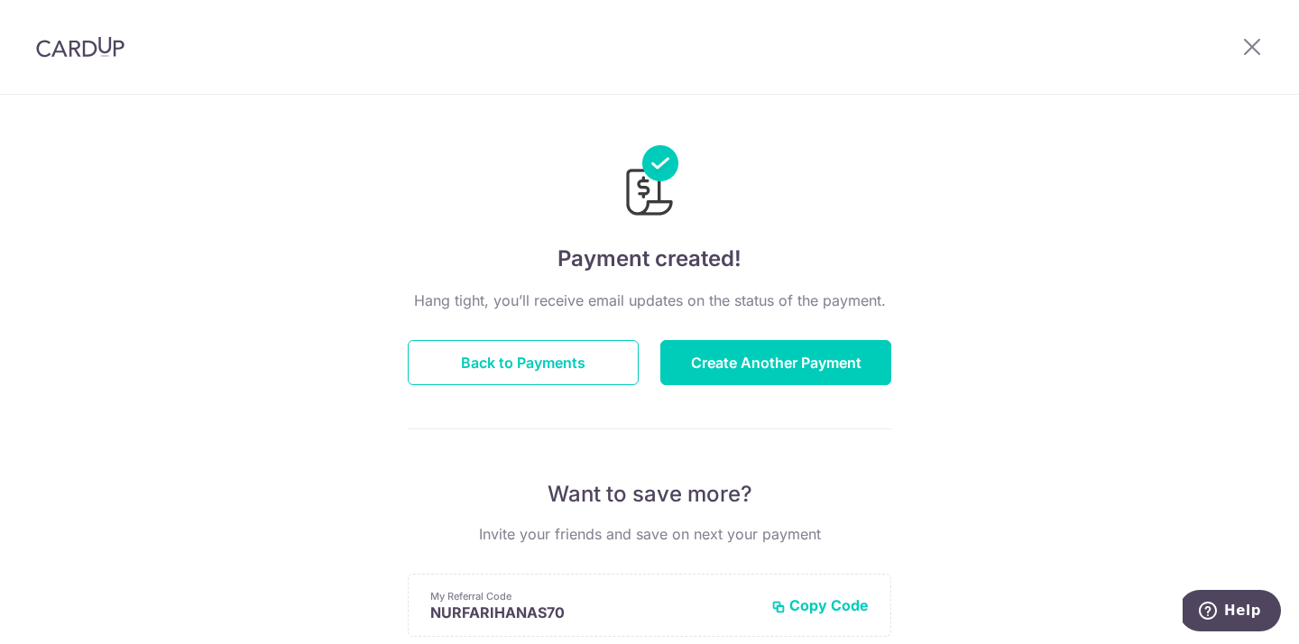
click at [589, 494] on p "Want to save more?" at bounding box center [650, 494] width 484 height 29
click at [538, 368] on button "Back to Payments" at bounding box center [523, 362] width 231 height 45
